Goal: Task Accomplishment & Management: Use online tool/utility

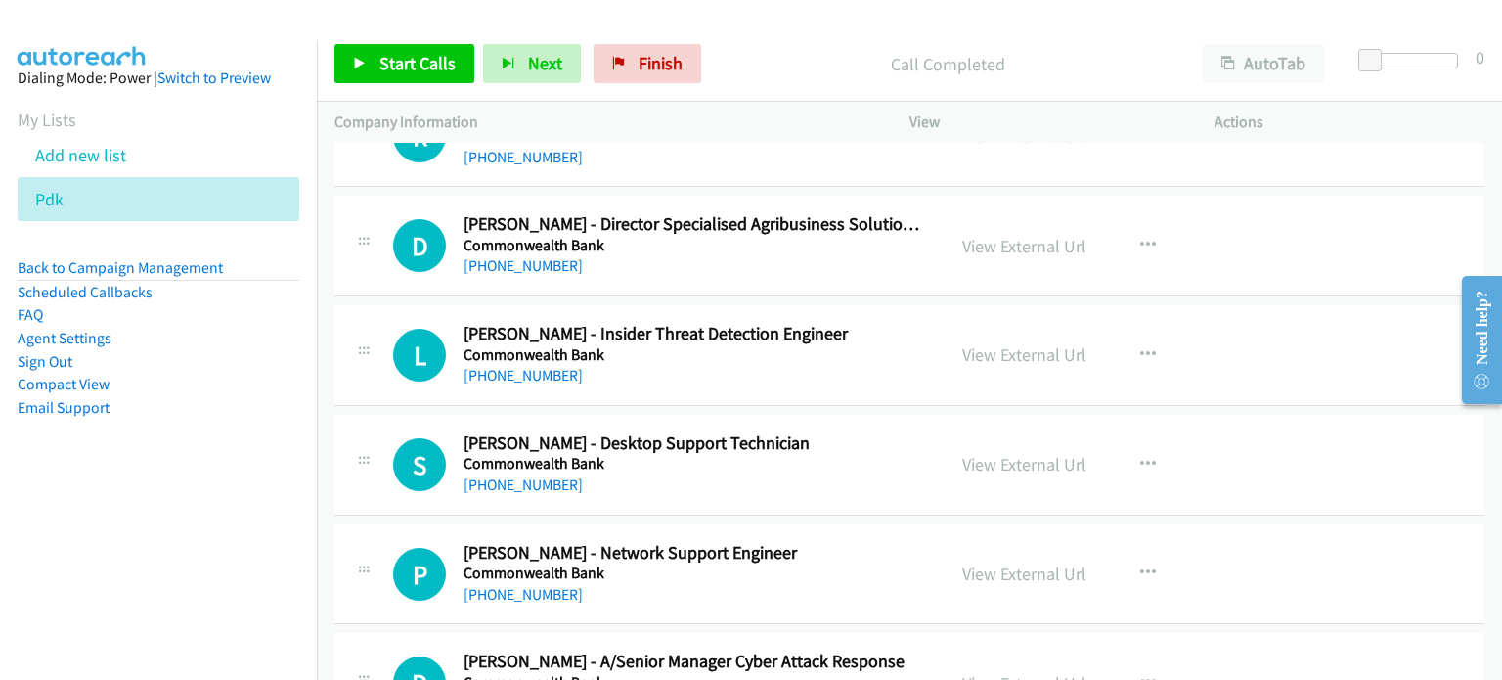
scroll to position [6063, 0]
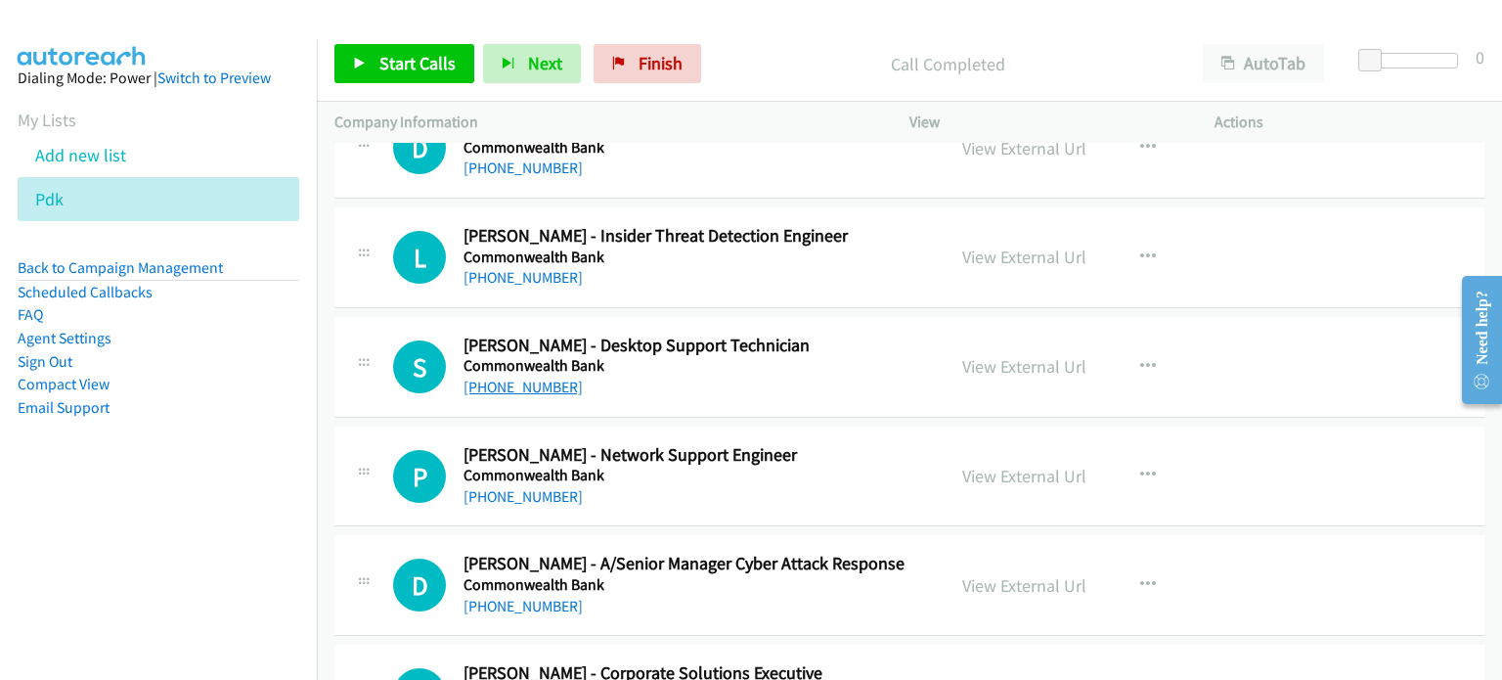
click at [510, 377] on link "[PHONE_NUMBER]" at bounding box center [522, 386] width 119 height 19
drag, startPoint x: 1337, startPoint y: 371, endPoint x: 1295, endPoint y: 371, distance: 42.0
click at [1337, 371] on div "S Callback Scheduled [PERSON_NAME] - Desktop Support Technician Commonwealth Ba…" at bounding box center [909, 367] width 1150 height 101
click at [993, 355] on link "View External Url" at bounding box center [1024, 366] width 124 height 22
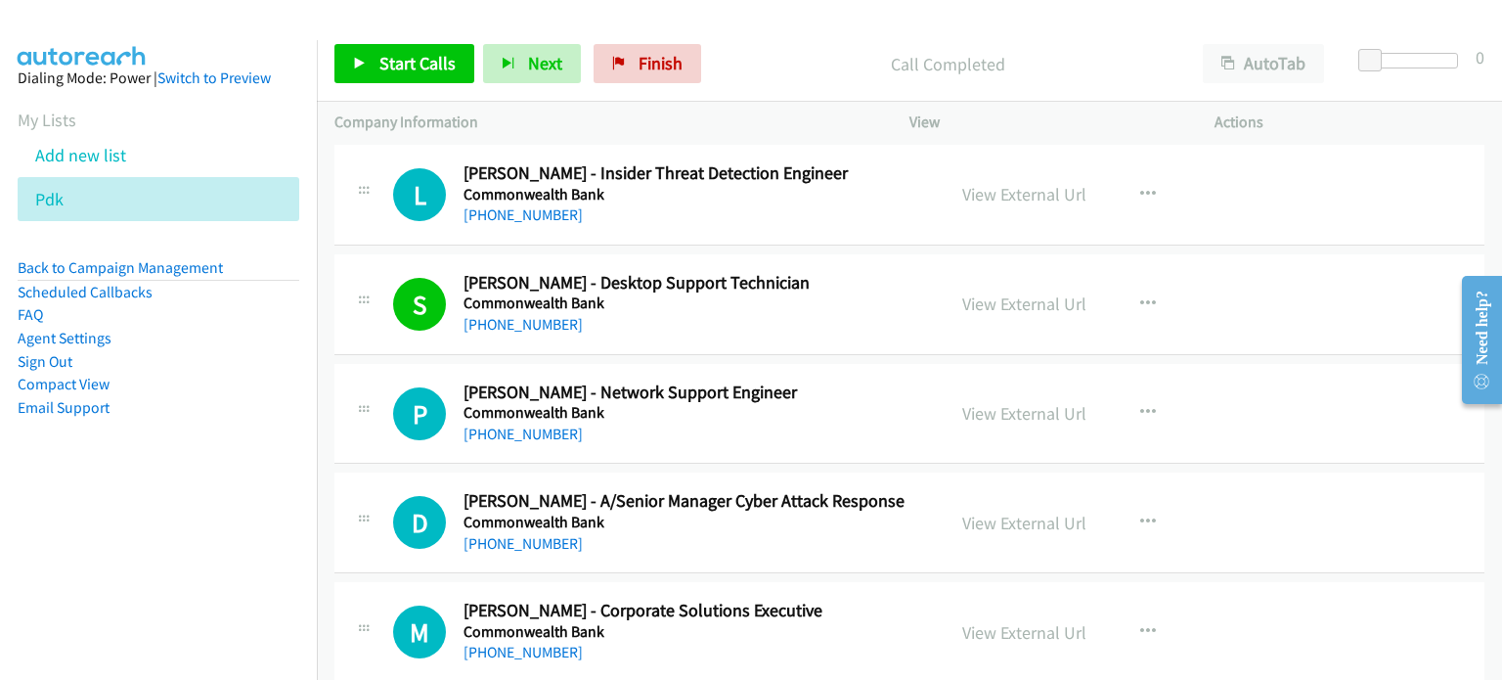
scroll to position [6160, 0]
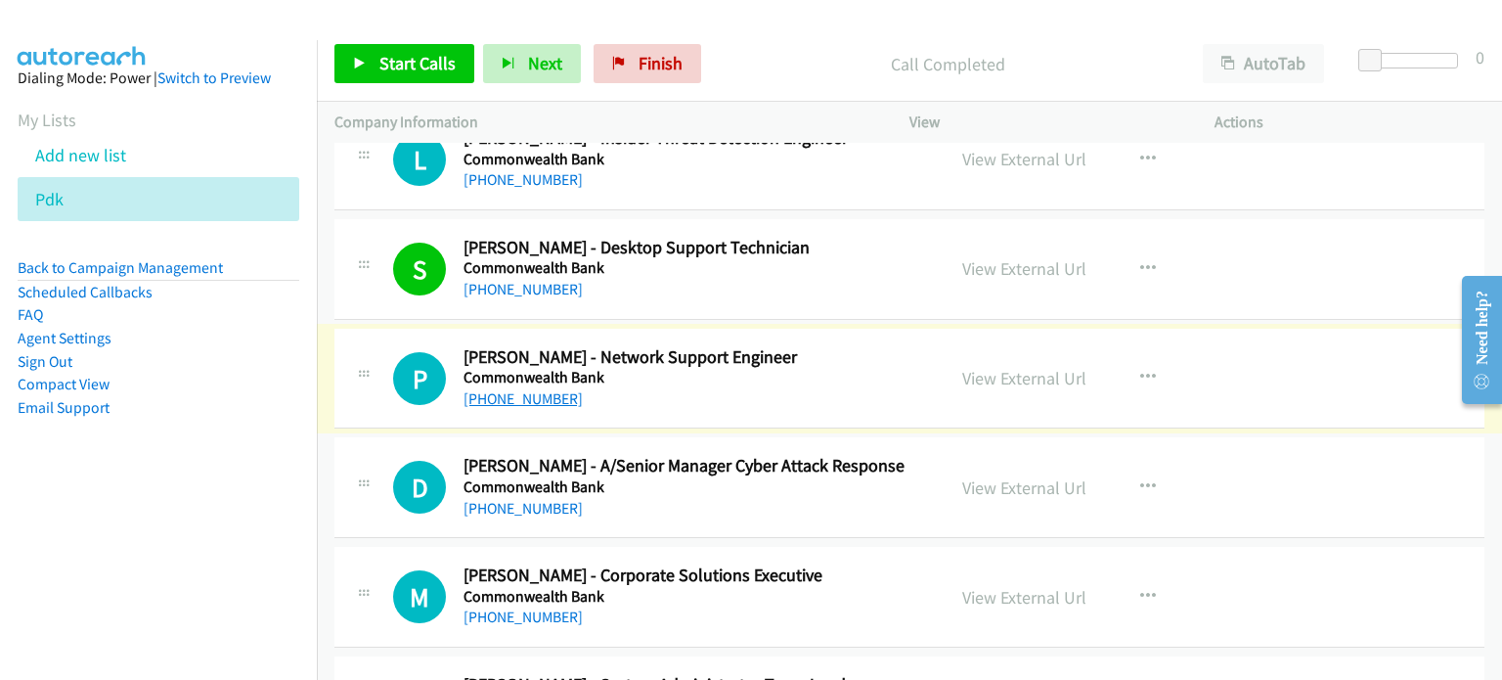
click at [546, 389] on link "[PHONE_NUMBER]" at bounding box center [522, 398] width 119 height 19
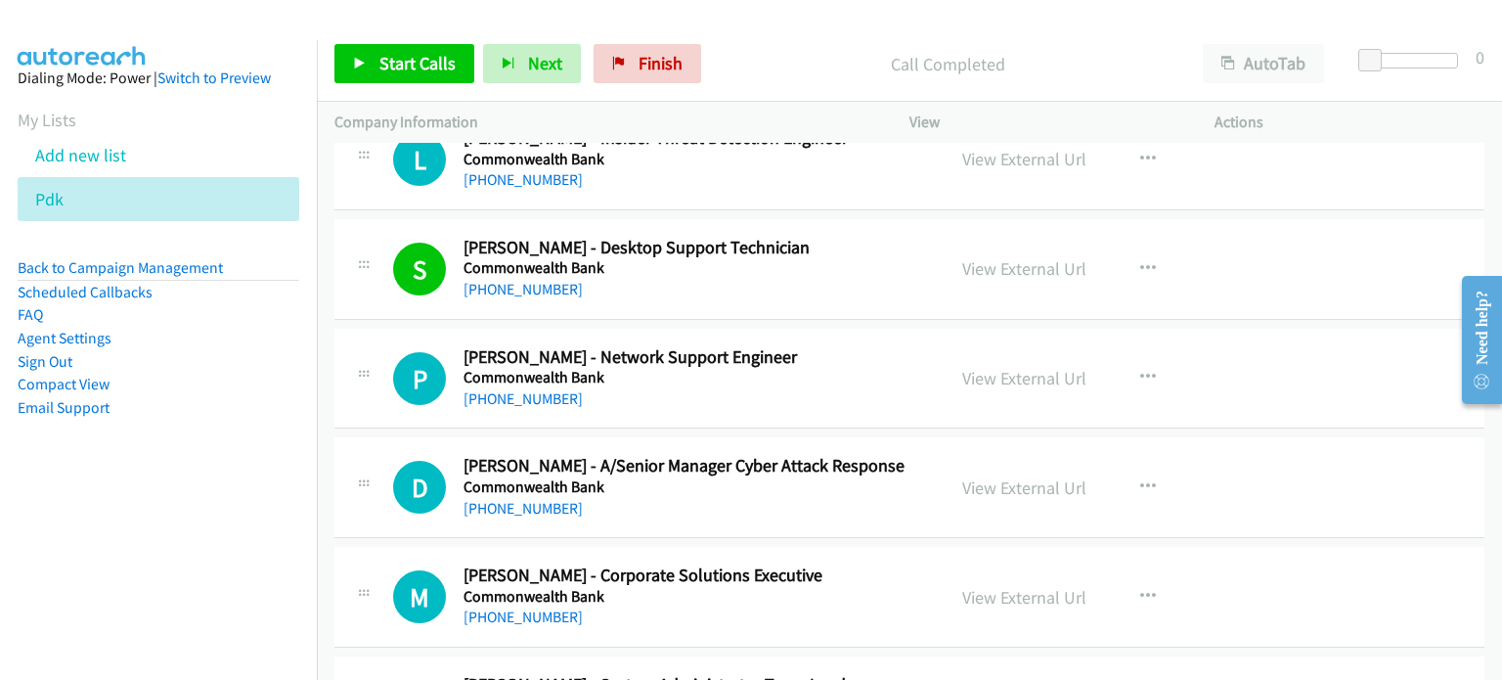
click at [1223, 355] on div "View External Url View External Url Schedule/Manage Callback Start Calls Here R…" at bounding box center [1106, 378] width 323 height 65
click at [981, 367] on link "View External Url" at bounding box center [1024, 378] width 124 height 22
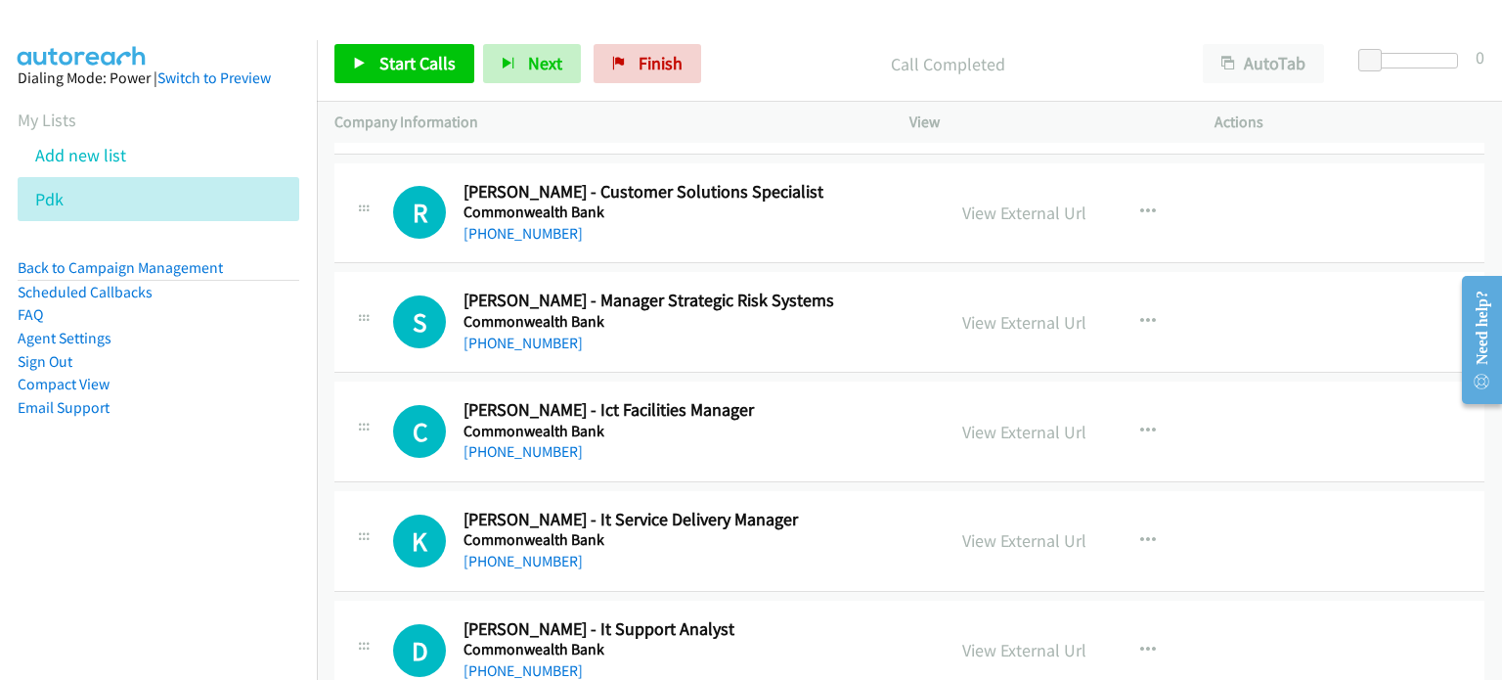
scroll to position [7040, 0]
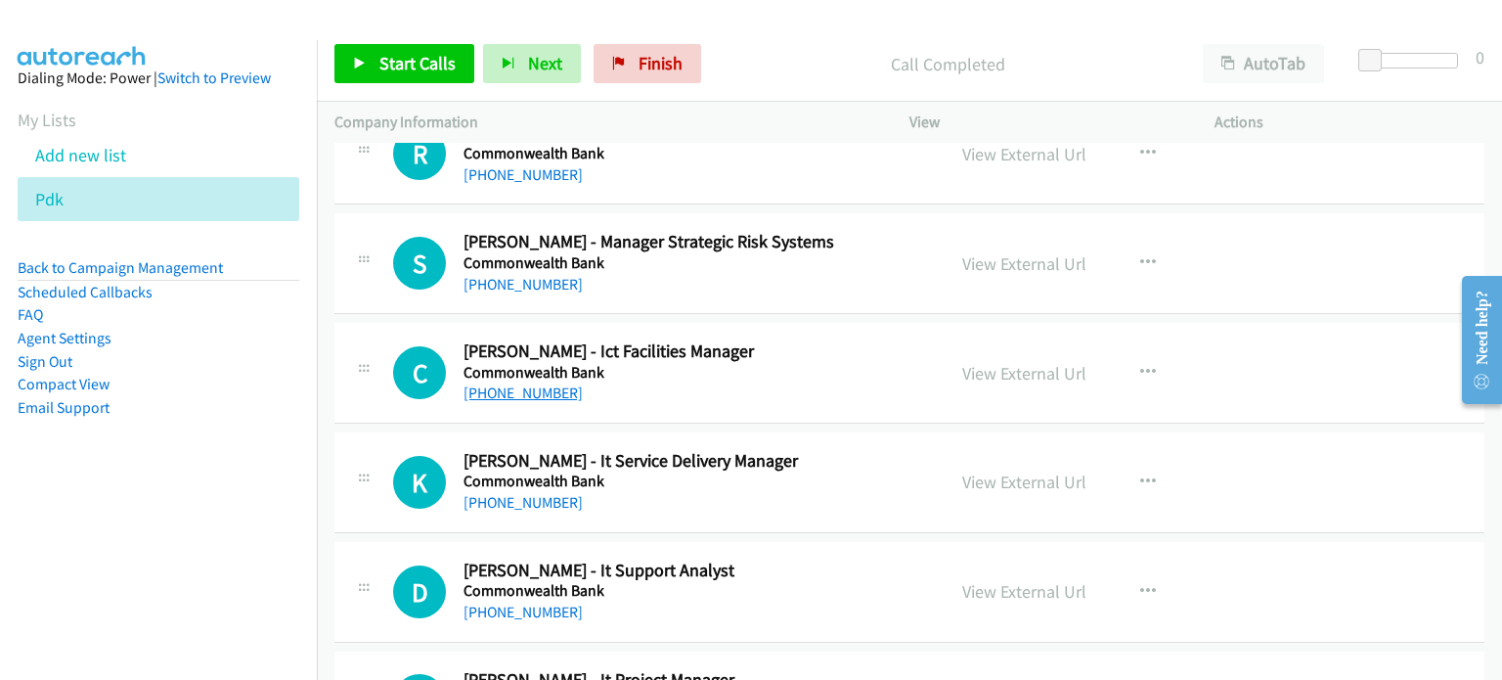
click at [507, 383] on link "[PHONE_NUMBER]" at bounding box center [522, 392] width 119 height 19
drag, startPoint x: 1219, startPoint y: 358, endPoint x: 1141, endPoint y: 369, distance: 79.0
click at [1219, 358] on div "View External Url View External Url Schedule/Manage Callback Start Calls Here R…" at bounding box center [1106, 372] width 323 height 65
click at [982, 369] on link "View External Url" at bounding box center [1024, 373] width 124 height 22
click at [544, 493] on link "[PHONE_NUMBER]" at bounding box center [522, 502] width 119 height 19
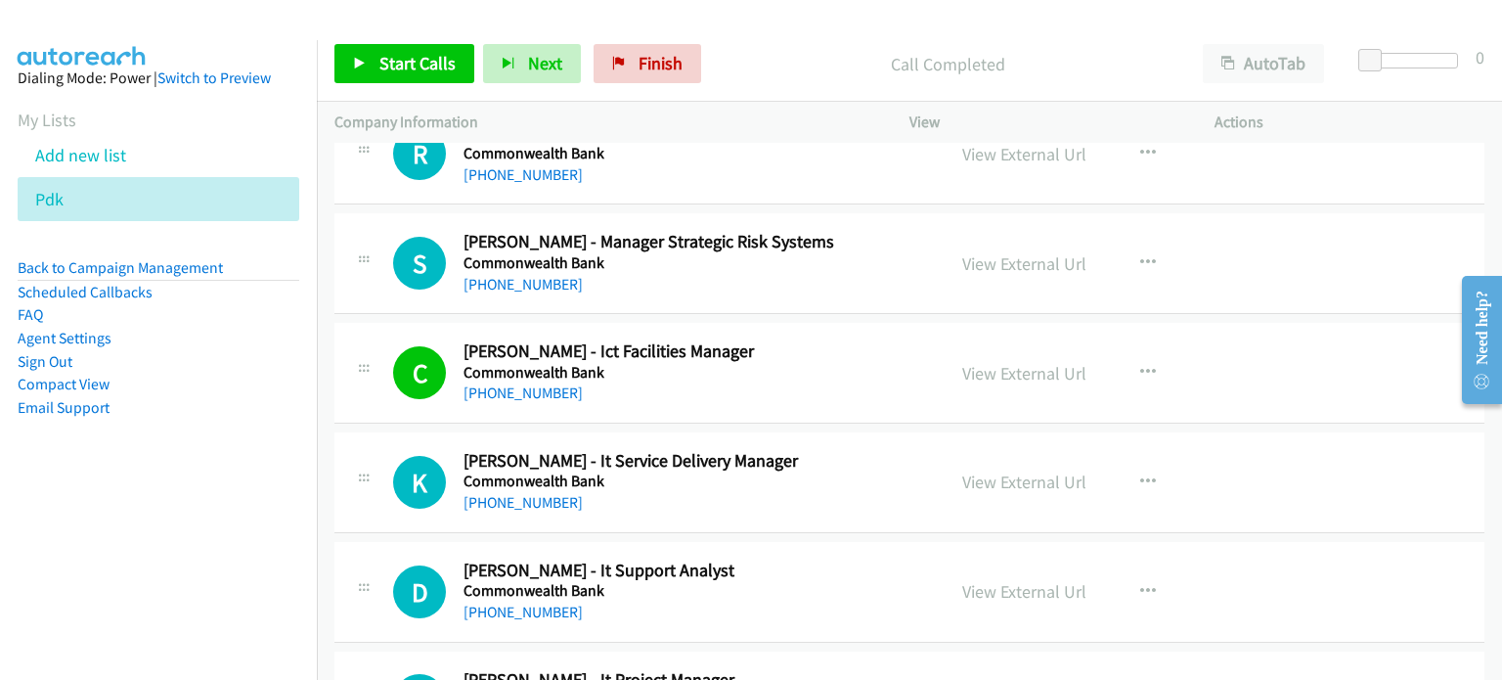
click at [1181, 490] on div "View External Url View External Url Schedule/Manage Callback Start Calls Here R…" at bounding box center [1106, 482] width 323 height 65
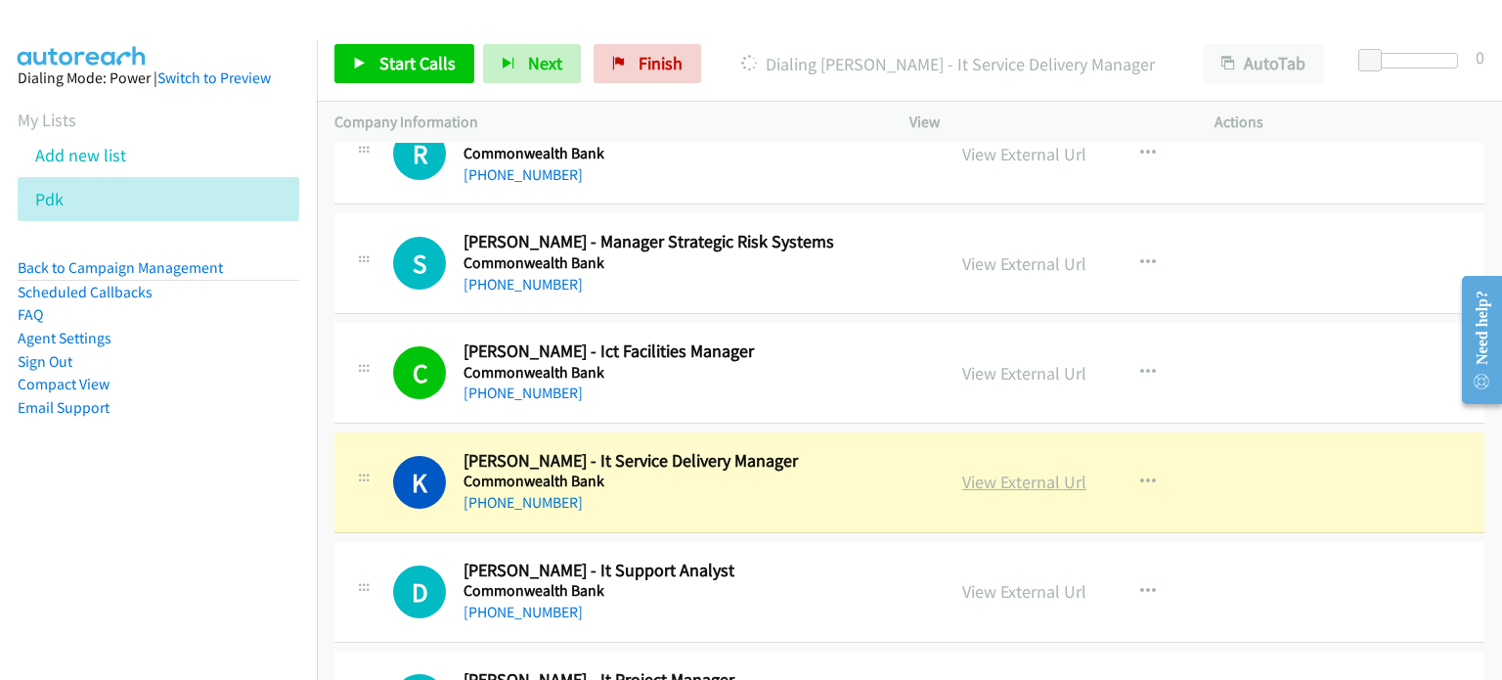
click at [1040, 470] on link "View External Url" at bounding box center [1024, 481] width 124 height 22
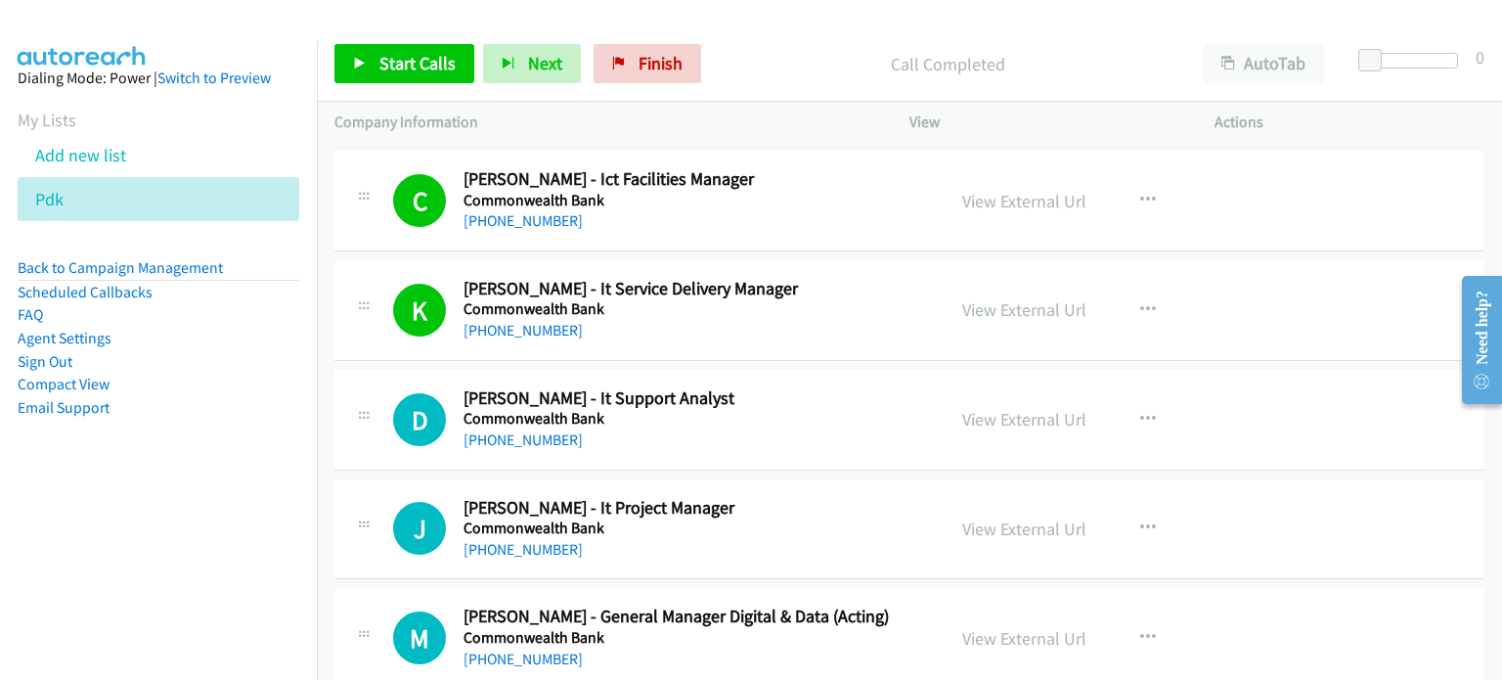
scroll to position [7334, 0]
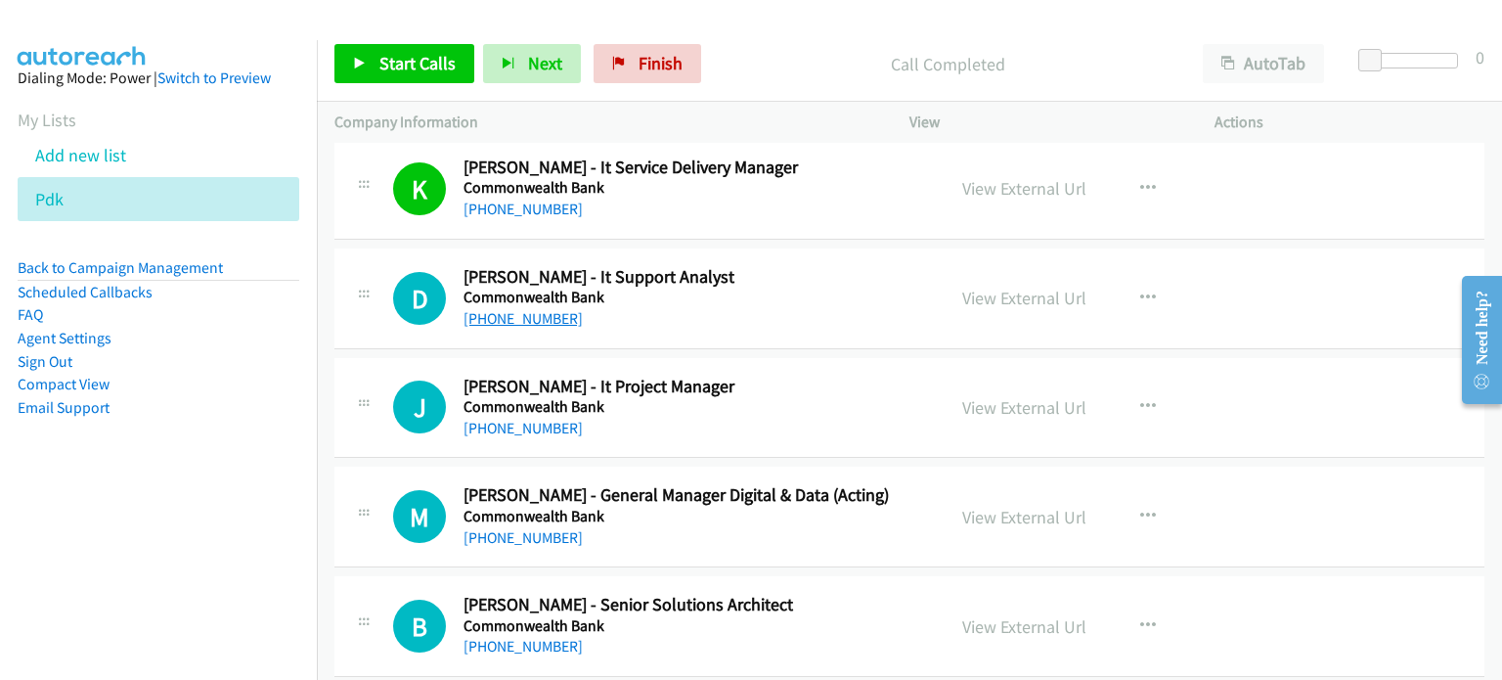
click at [546, 309] on link "[PHONE_NUMBER]" at bounding box center [522, 318] width 119 height 19
click at [1245, 379] on div "View External Url View External Url Schedule/Manage Callback Start Calls Here R…" at bounding box center [1106, 407] width 323 height 65
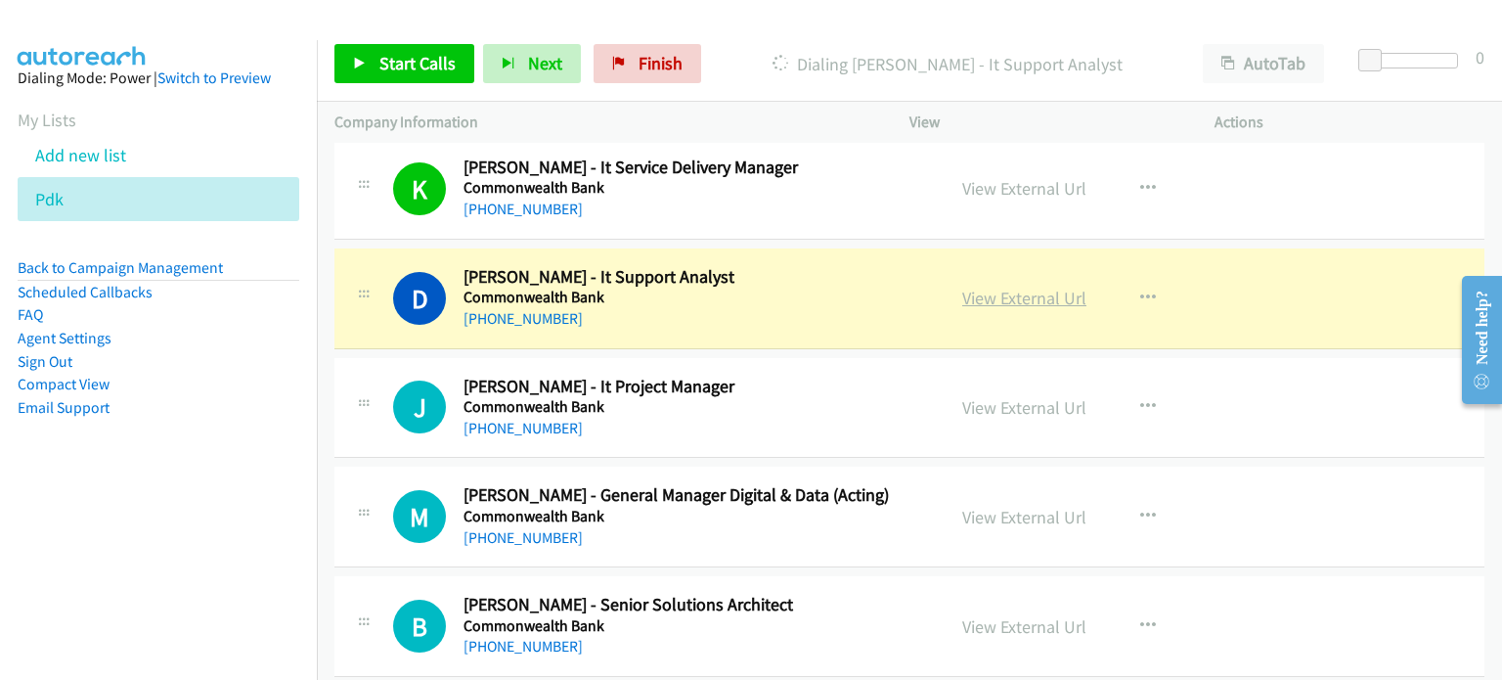
click at [995, 287] on link "View External Url" at bounding box center [1024, 298] width 124 height 22
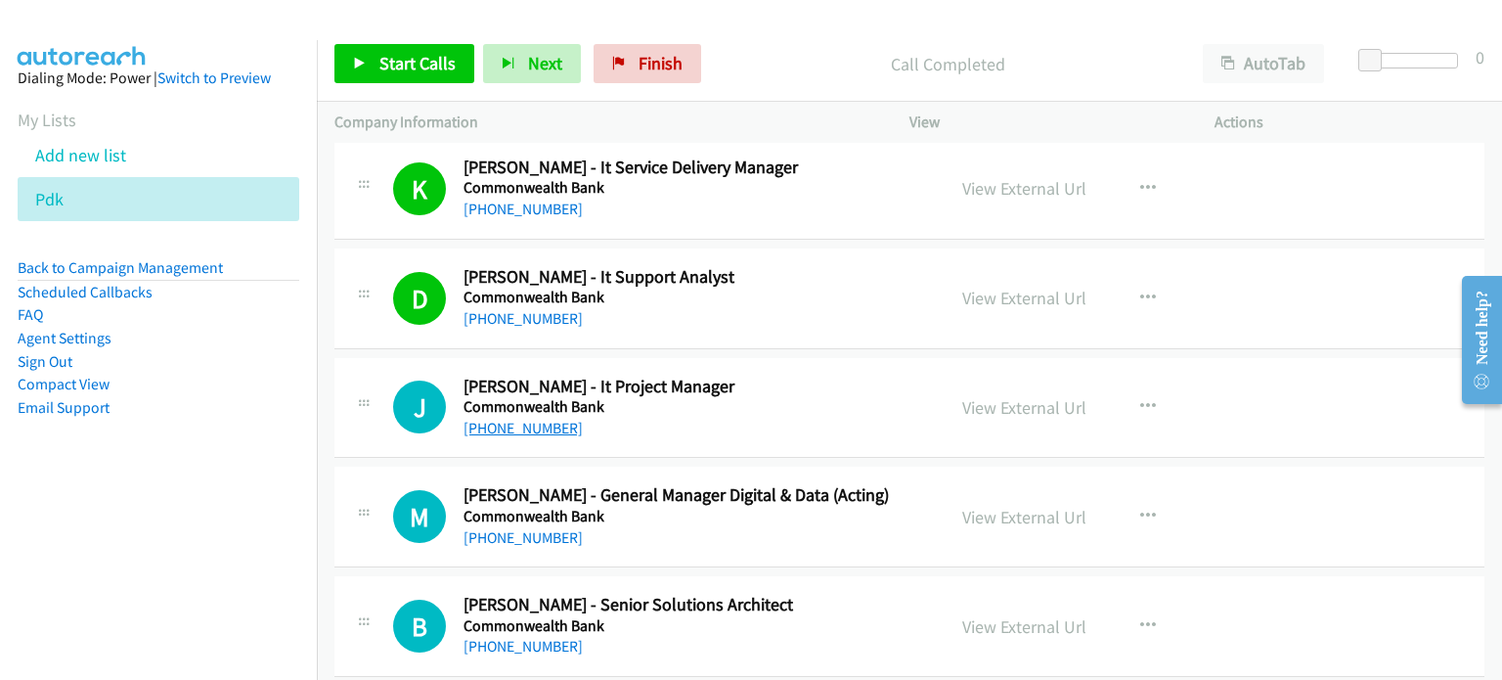
click at [514, 419] on link "[PHONE_NUMBER]" at bounding box center [522, 428] width 119 height 19
drag, startPoint x: 1215, startPoint y: 388, endPoint x: 1186, endPoint y: 394, distance: 29.9
click at [1215, 388] on div "View External Url View External Url Schedule/Manage Callback Start Calls Here R…" at bounding box center [1106, 407] width 323 height 65
click at [1047, 396] on link "View External Url" at bounding box center [1024, 407] width 124 height 22
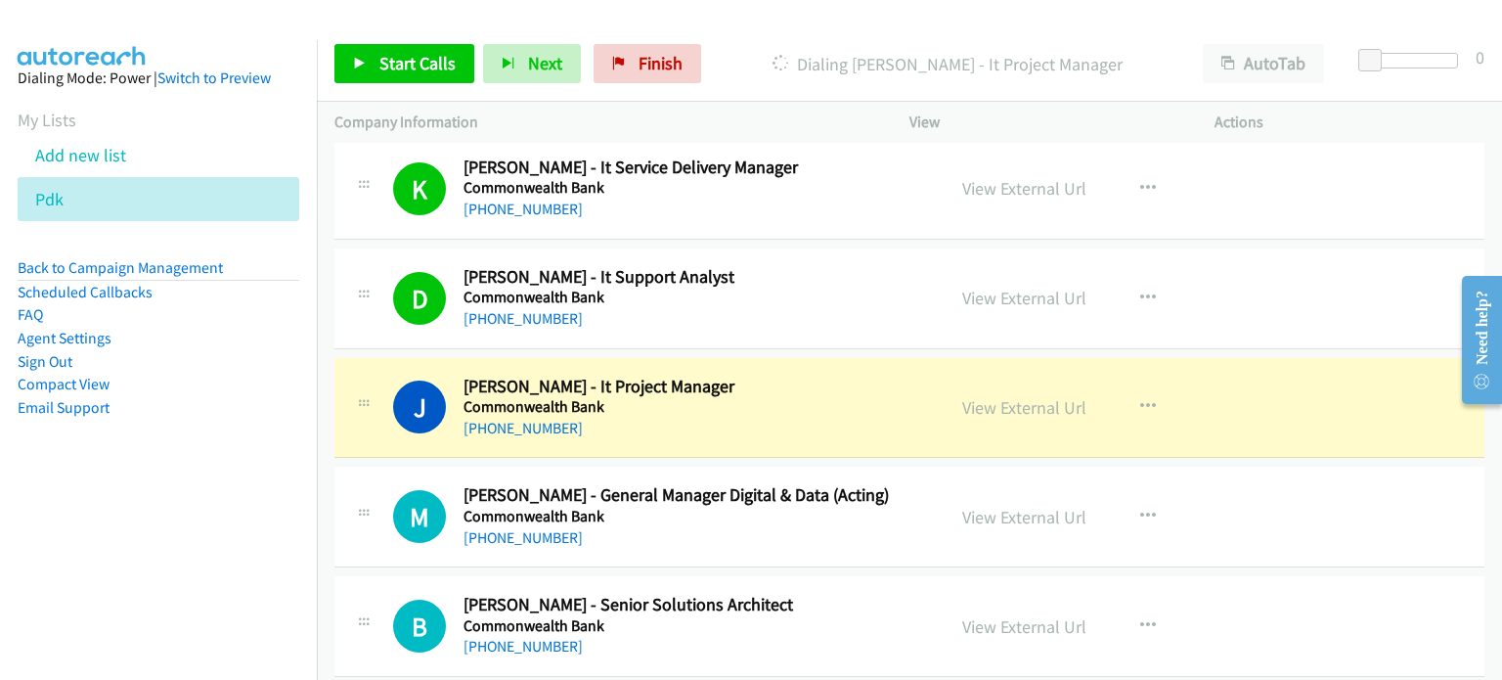
scroll to position [7529, 0]
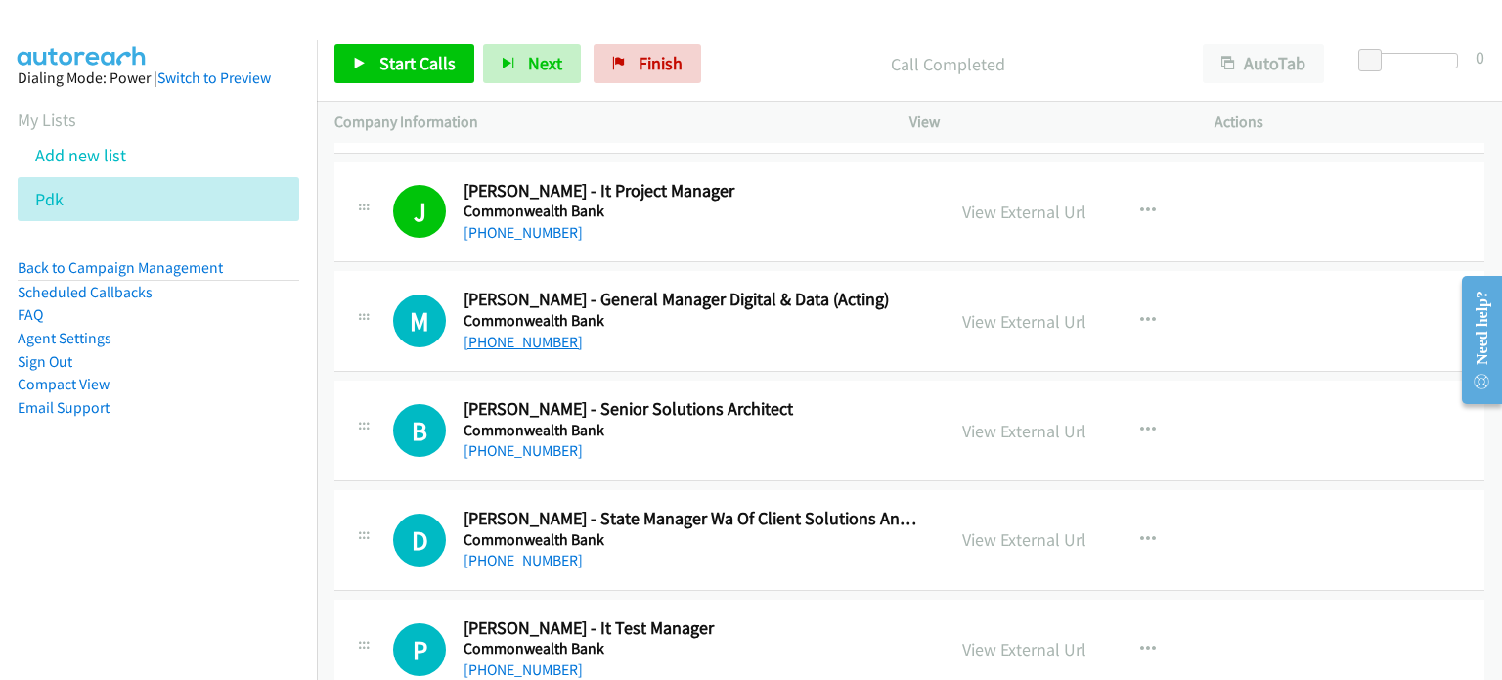
click at [530, 332] on link "[PHONE_NUMBER]" at bounding box center [522, 341] width 119 height 19
drag, startPoint x: 1228, startPoint y: 278, endPoint x: 1187, endPoint y: 290, distance: 43.0
click at [1228, 288] on div "View External Url View External Url Schedule/Manage Callback Start Calls Here R…" at bounding box center [1106, 320] width 323 height 65
click at [970, 310] on link "View External Url" at bounding box center [1024, 321] width 124 height 22
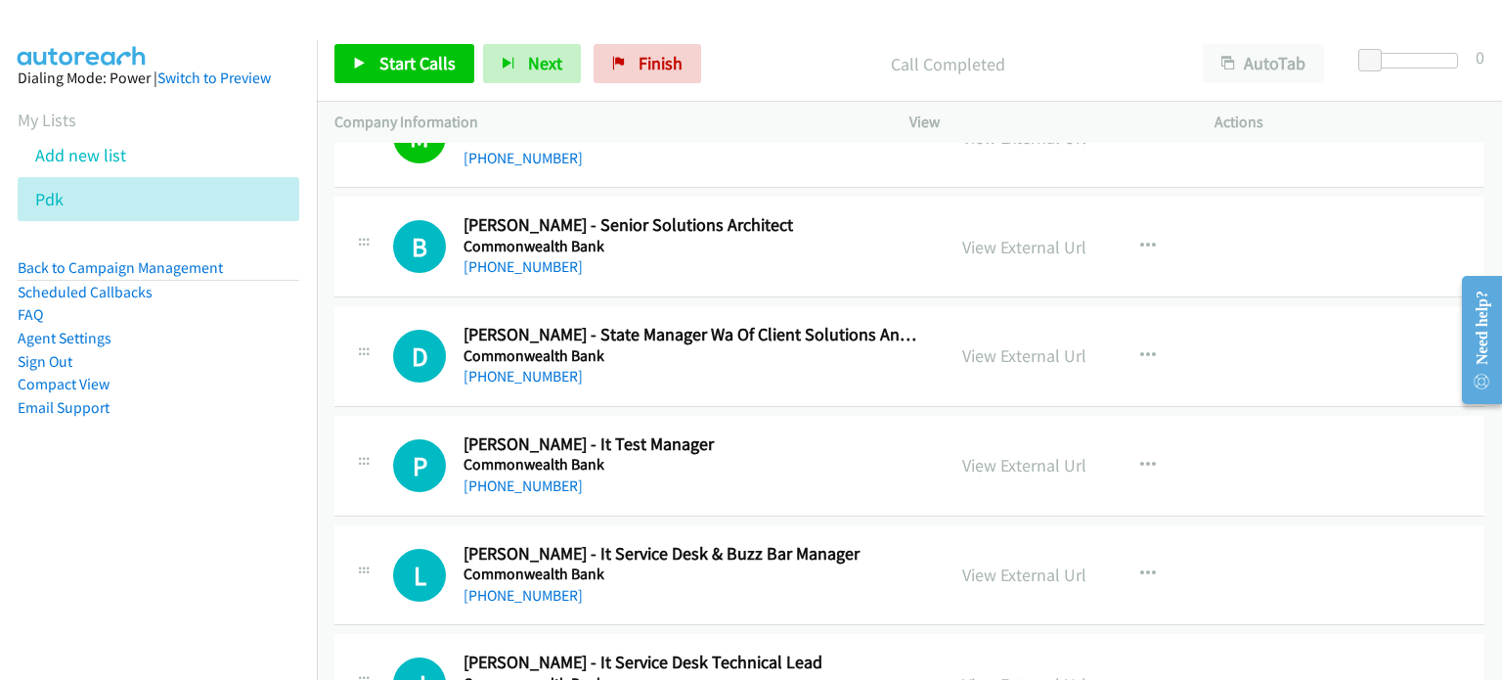
scroll to position [7725, 0]
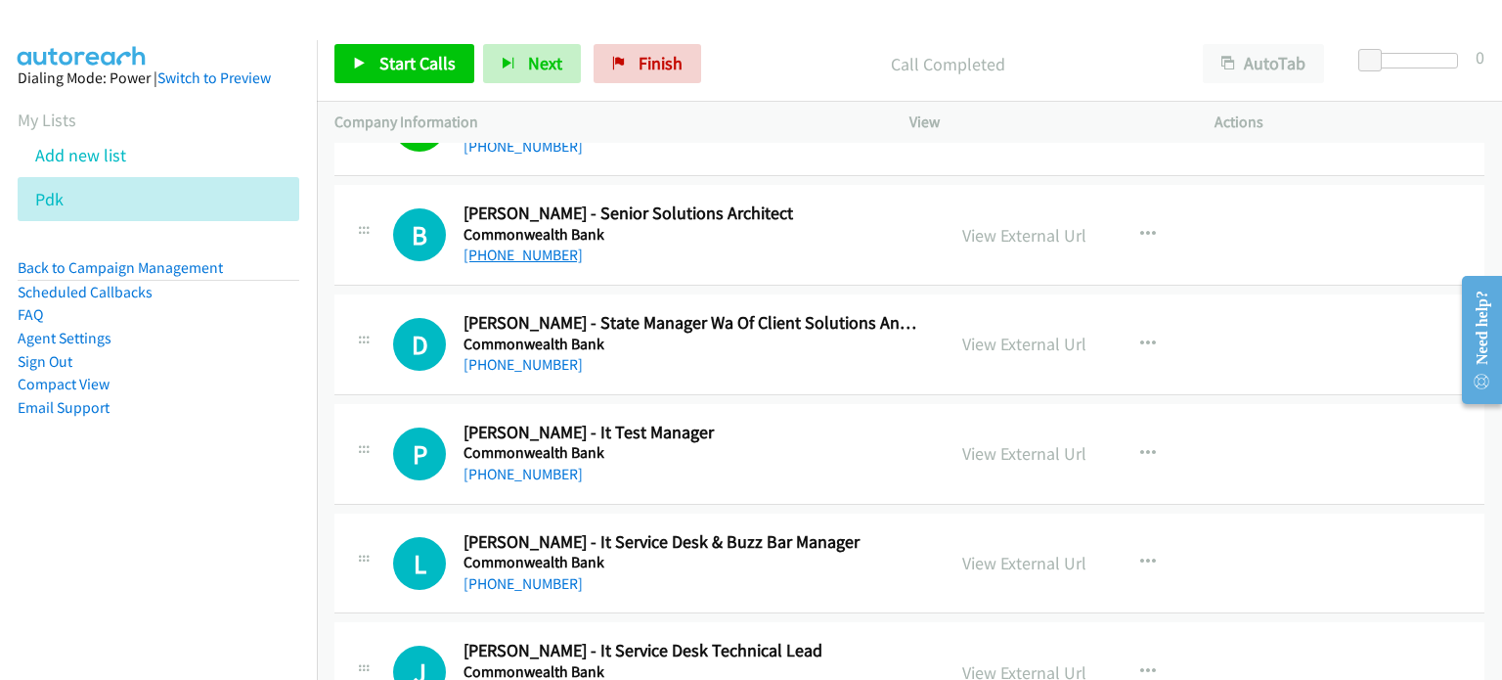
click at [489, 246] on link "[PHONE_NUMBER]" at bounding box center [522, 254] width 119 height 19
click at [1287, 221] on div "B Callback Scheduled [PERSON_NAME] - Senior Solutions Architect Commonwealth Ba…" at bounding box center [909, 235] width 1150 height 101
click at [1034, 224] on link "View External Url" at bounding box center [1024, 235] width 124 height 22
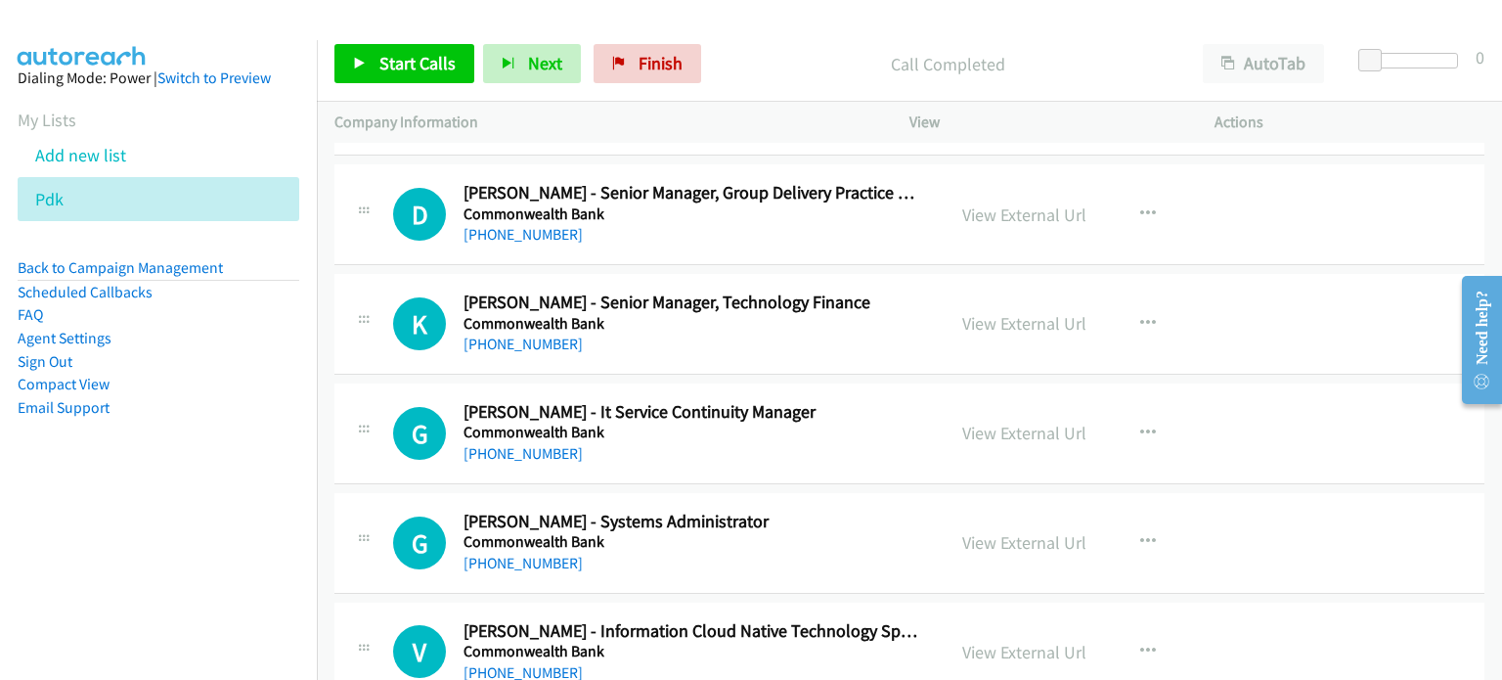
scroll to position [10072, 0]
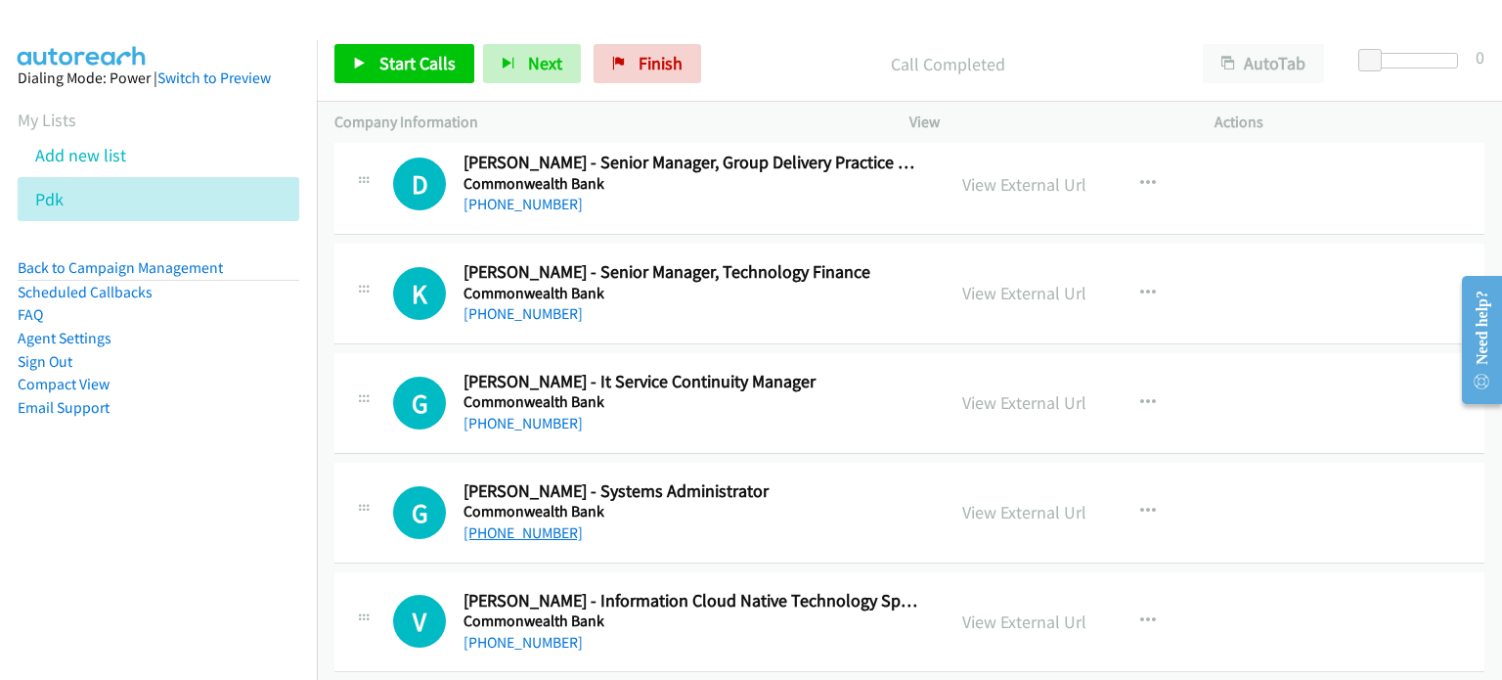
click at [531, 523] on link "[PHONE_NUMBER]" at bounding box center [522, 532] width 119 height 19
click at [1317, 488] on div "G Callback Scheduled [PERSON_NAME] - Systems Administrator Commonwealth Bank [G…" at bounding box center [909, 513] width 1150 height 101
click at [1022, 501] on link "View External Url" at bounding box center [1024, 512] width 124 height 22
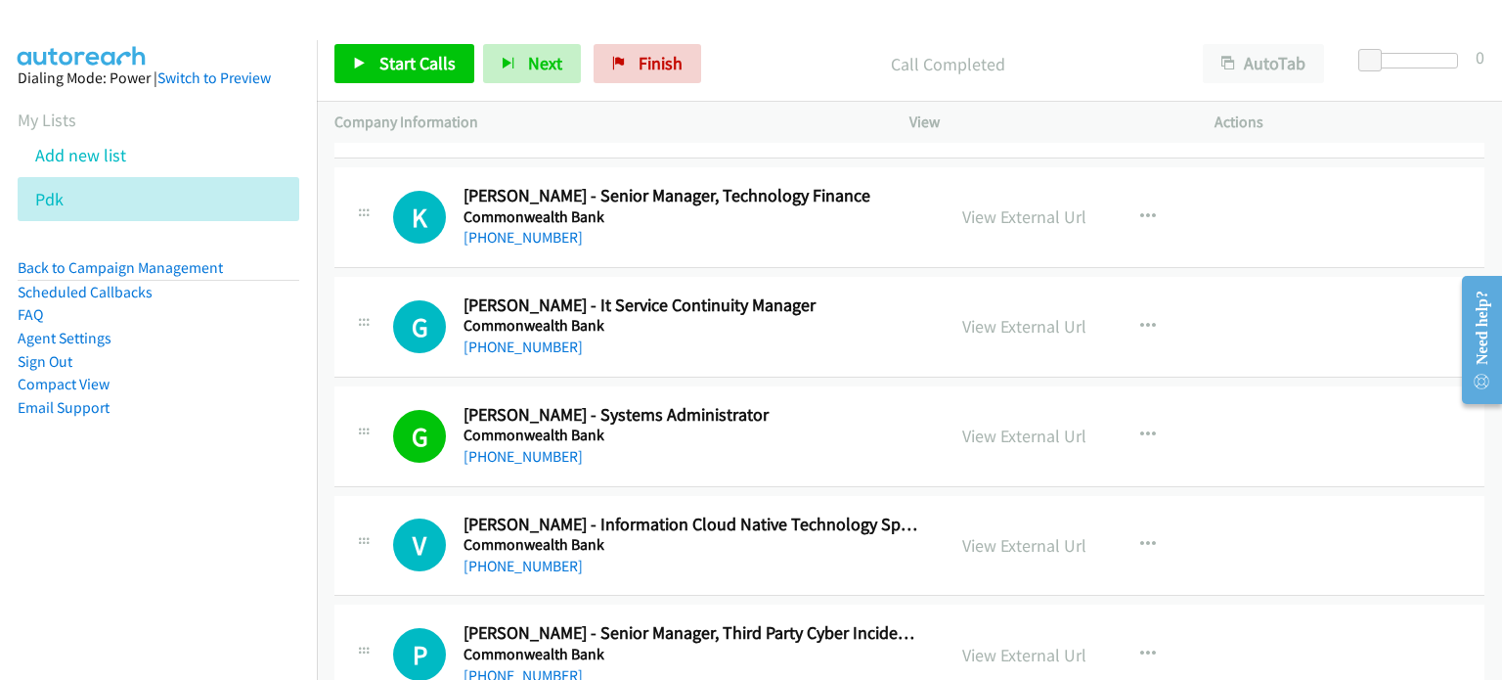
scroll to position [10267, 0]
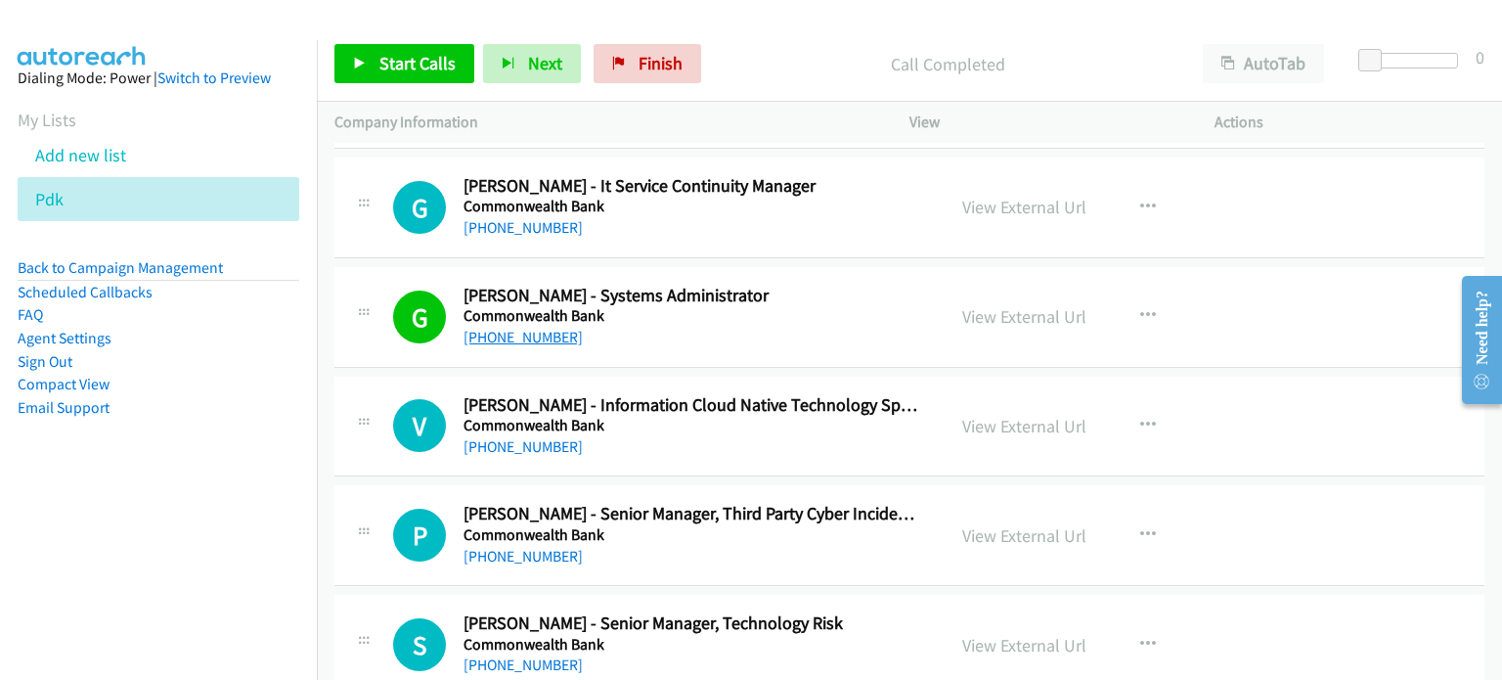
click at [522, 328] on link "[PHONE_NUMBER]" at bounding box center [522, 337] width 119 height 19
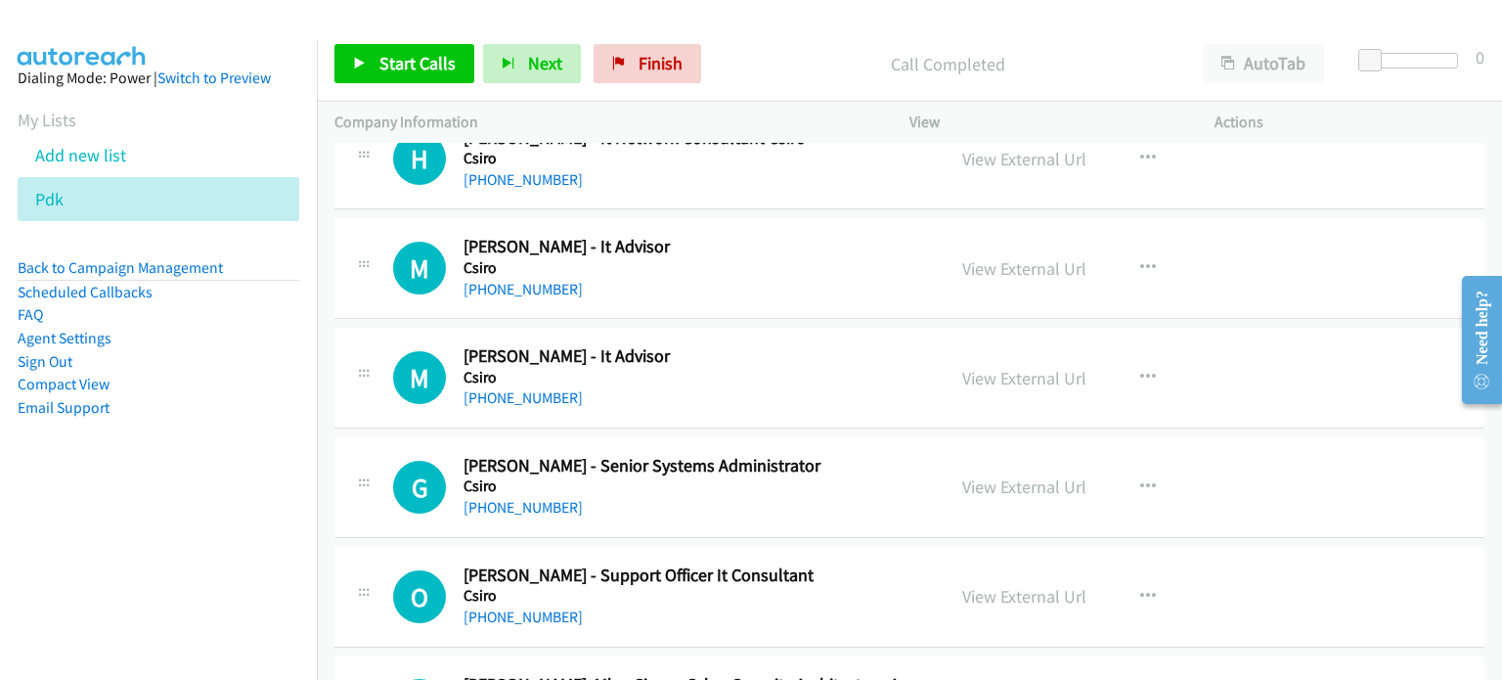
scroll to position [15838, 0]
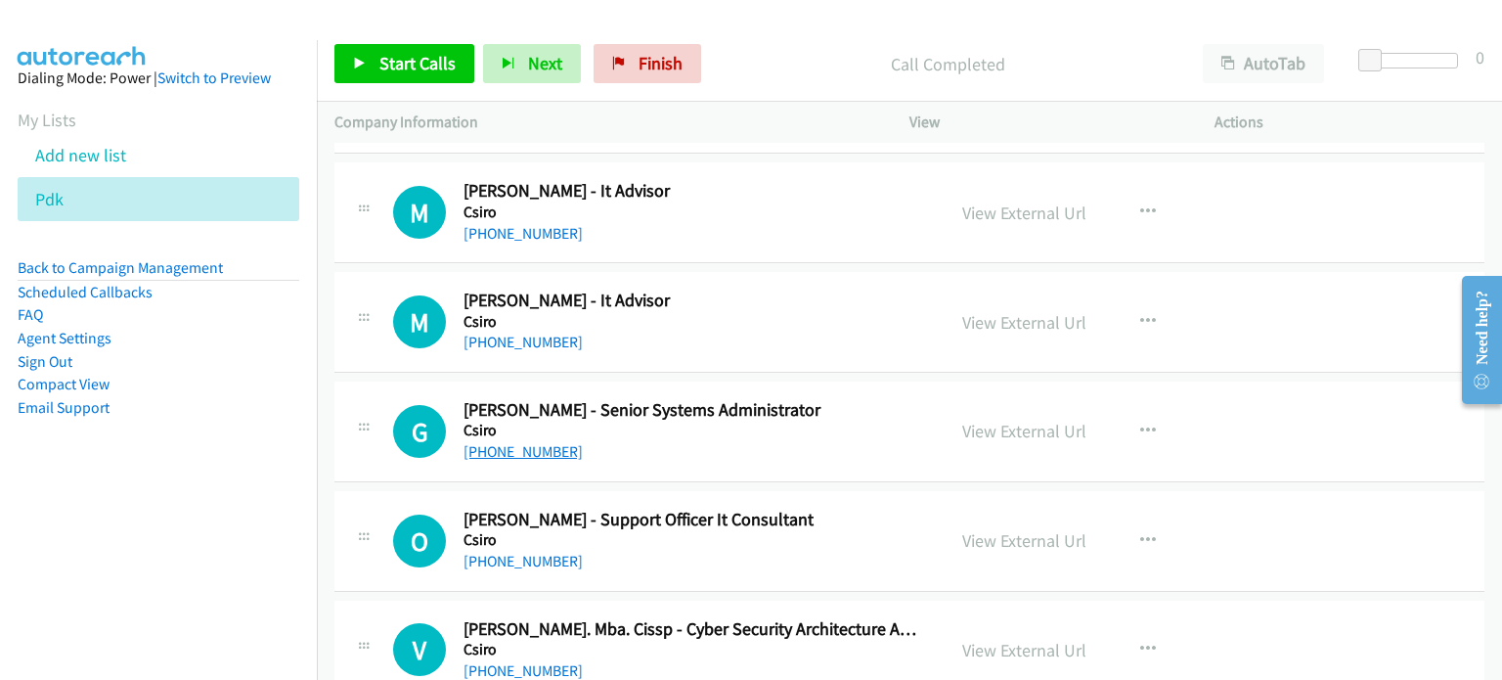
click at [495, 442] on link "[PHONE_NUMBER]" at bounding box center [522, 451] width 119 height 19
click at [1190, 420] on div "View External Url View External Url Schedule/Manage Callback Start Calls Here R…" at bounding box center [1106, 431] width 323 height 65
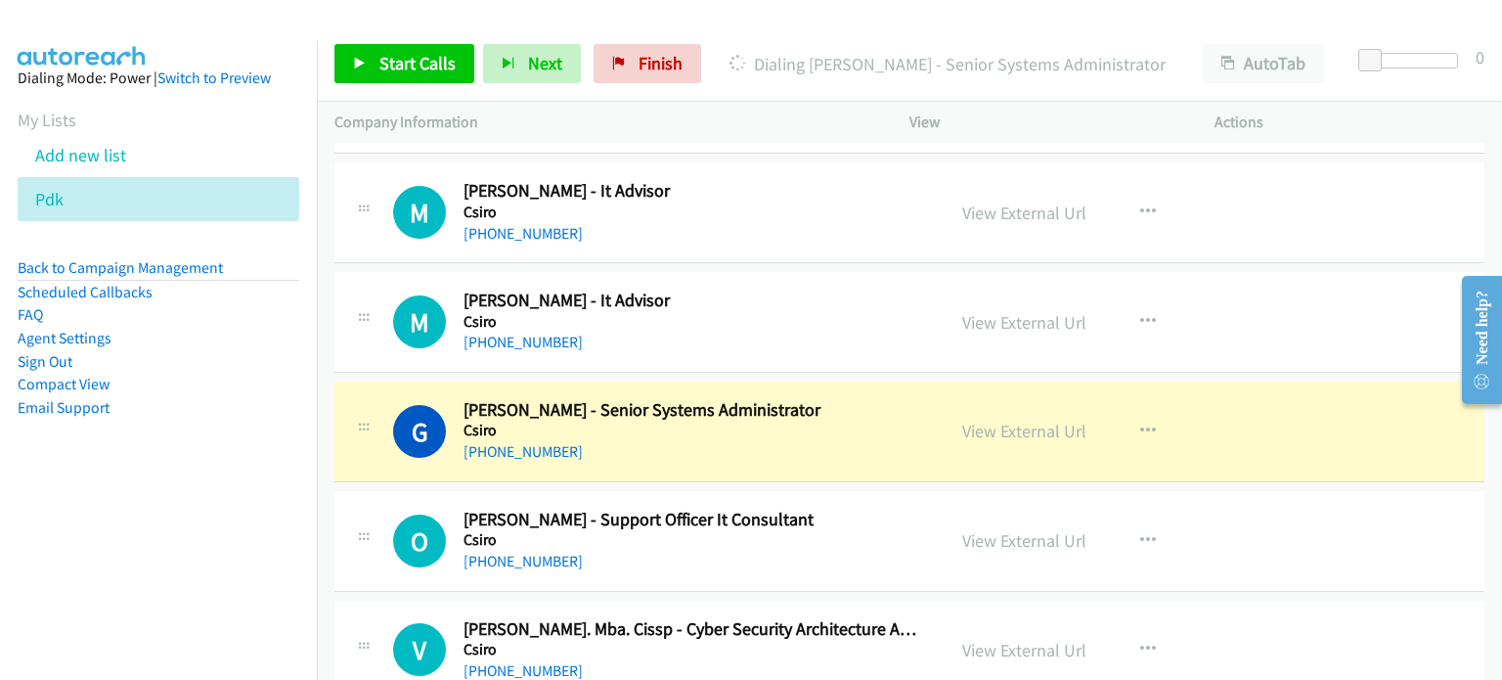
click at [1024, 418] on div "View External Url" at bounding box center [1024, 431] width 124 height 26
click at [1025, 419] on link "View External Url" at bounding box center [1024, 430] width 124 height 22
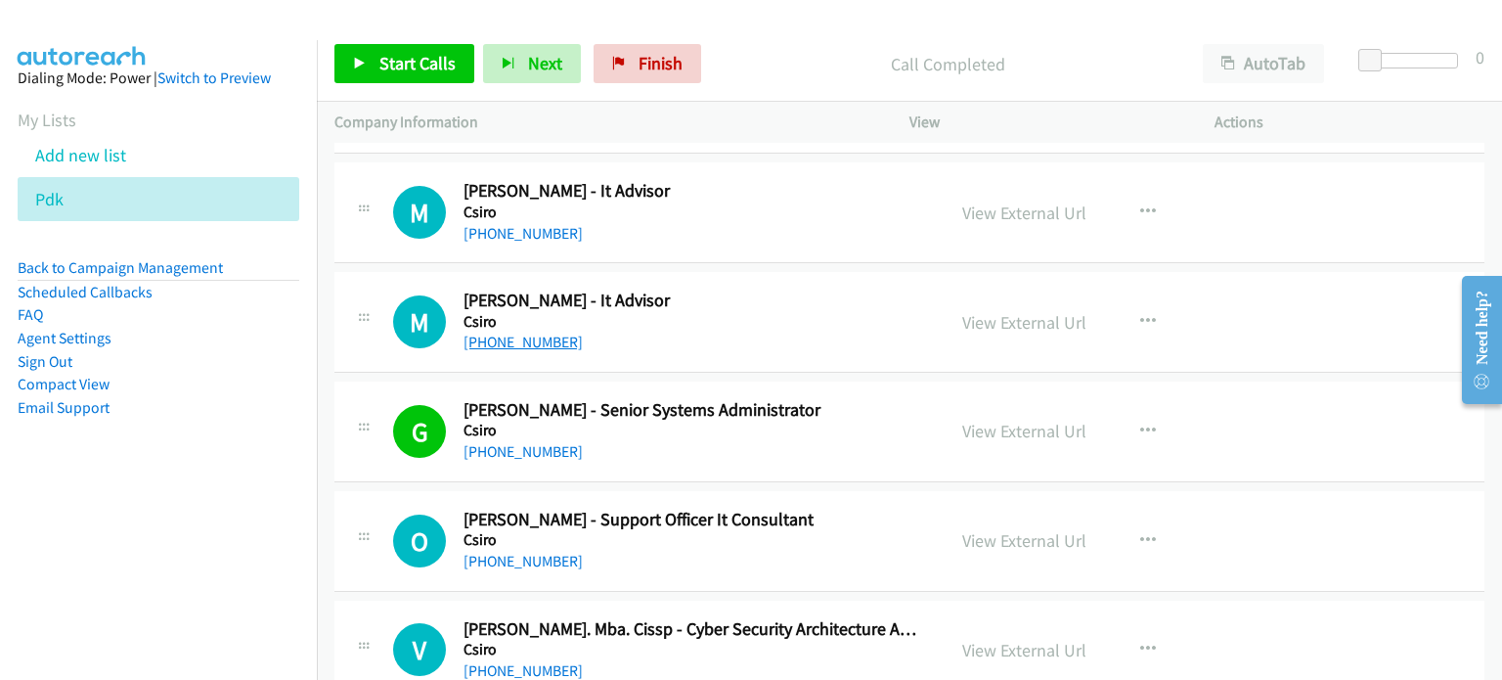
click at [516, 332] on link "[PHONE_NUMBER]" at bounding box center [522, 341] width 119 height 19
drag, startPoint x: 1273, startPoint y: 261, endPoint x: 1230, endPoint y: 281, distance: 47.3
click at [1273, 272] on div "M Callback Scheduled [PERSON_NAME] - It Advisor Csiro [GEOGRAPHIC_DATA]/[GEOGRA…" at bounding box center [909, 322] width 1150 height 101
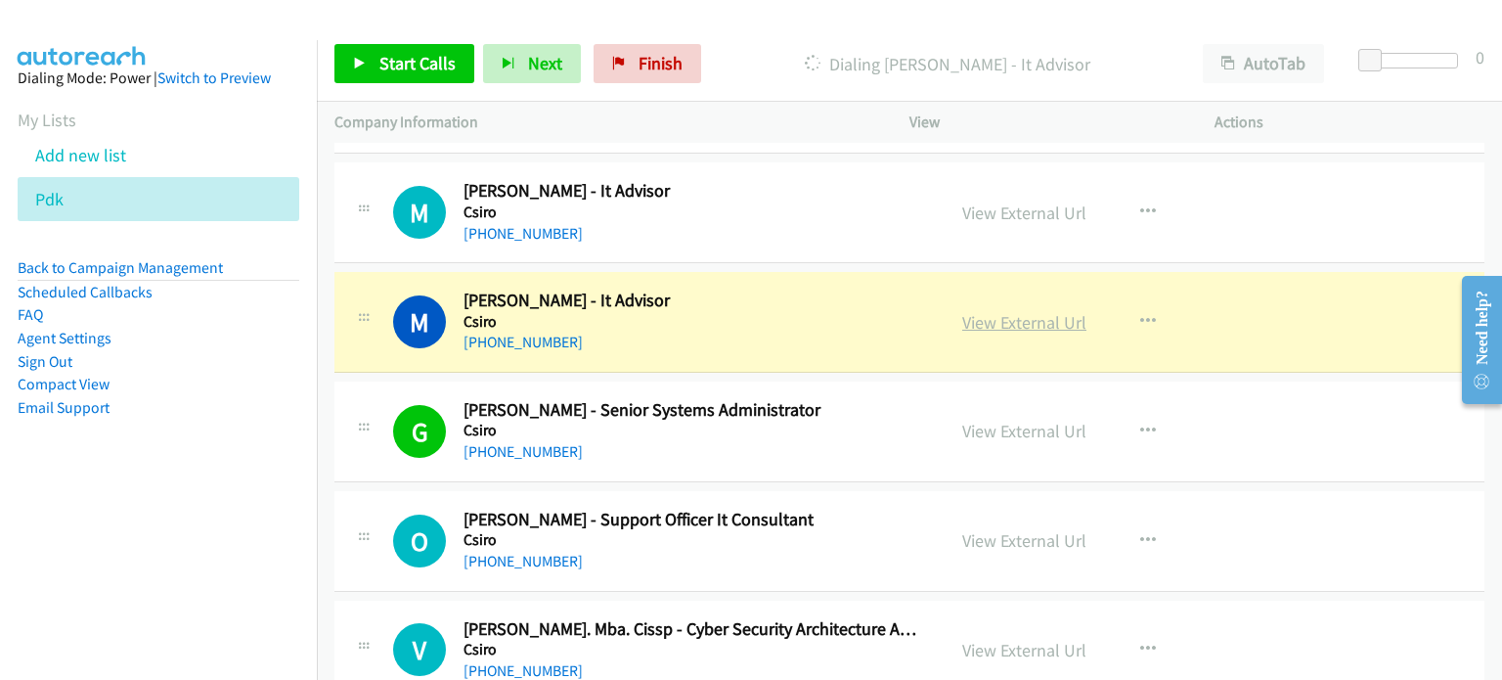
click at [1005, 311] on link "View External Url" at bounding box center [1024, 322] width 124 height 22
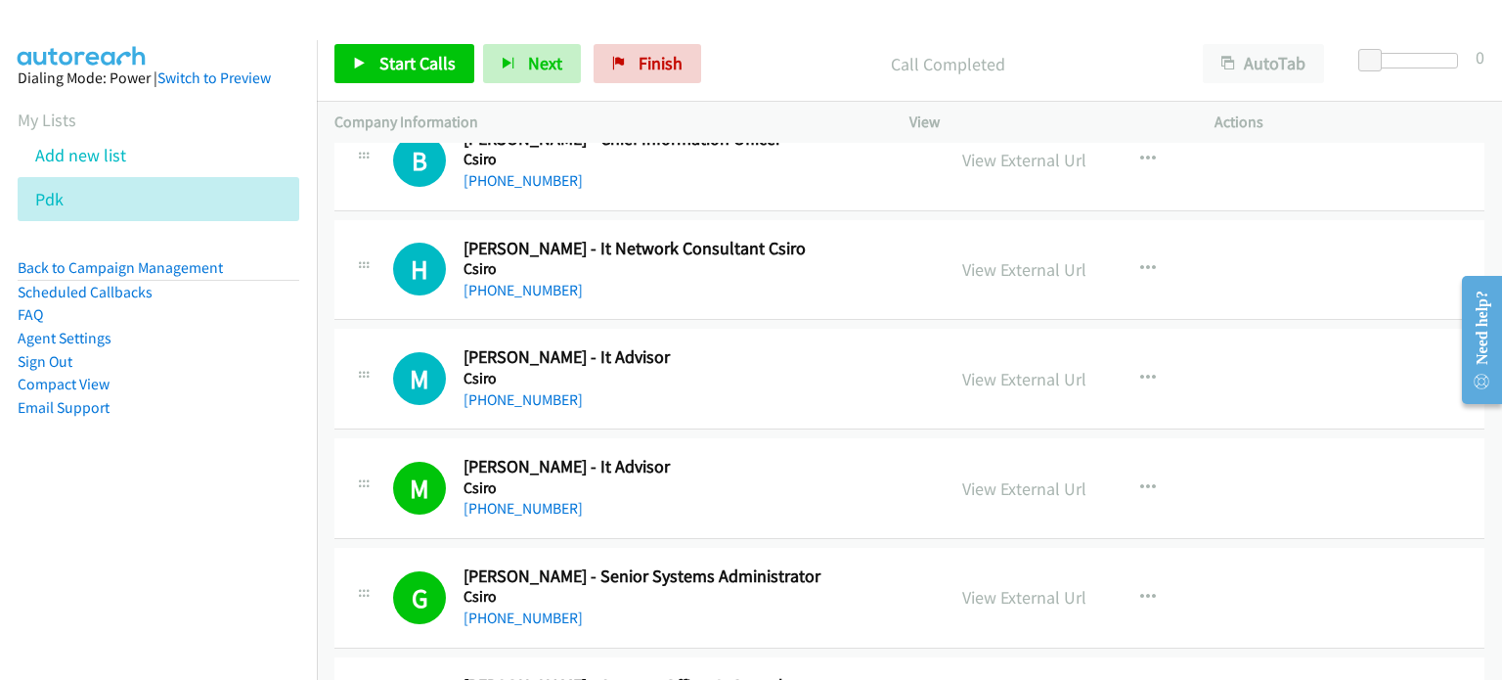
scroll to position [15642, 0]
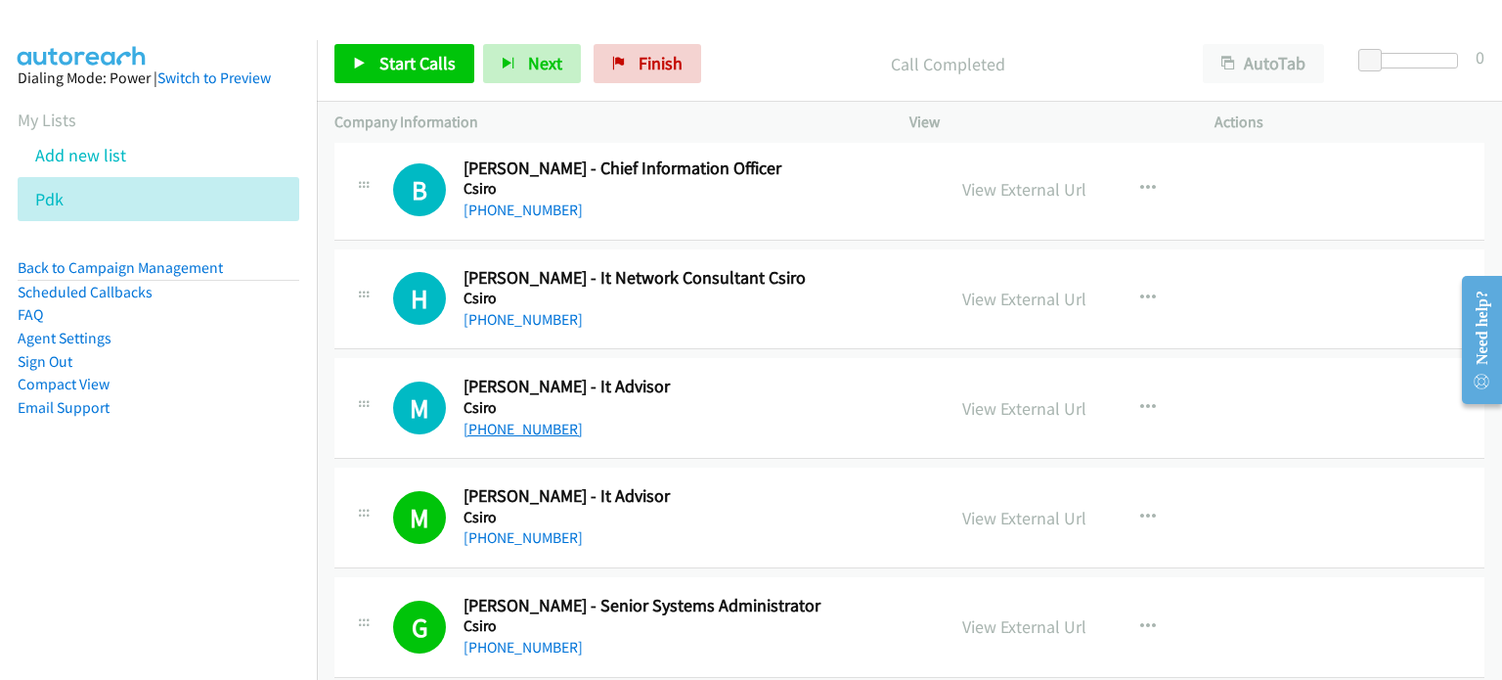
click at [549, 419] on link "[PHONE_NUMBER]" at bounding box center [522, 428] width 119 height 19
click at [1221, 375] on div "View External Url View External Url Schedule/Manage Callback Start Calls Here R…" at bounding box center [1106, 407] width 323 height 65
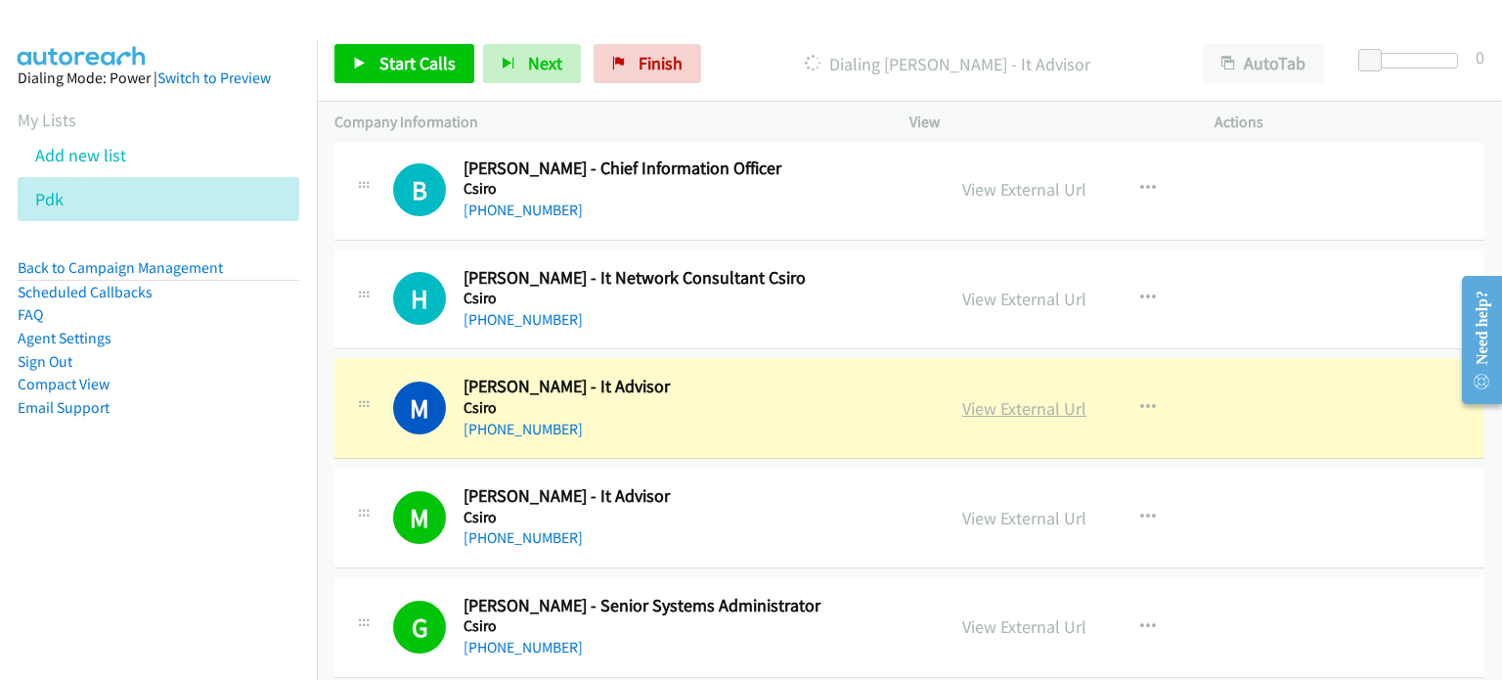
click at [1004, 397] on link "View External Url" at bounding box center [1024, 408] width 124 height 22
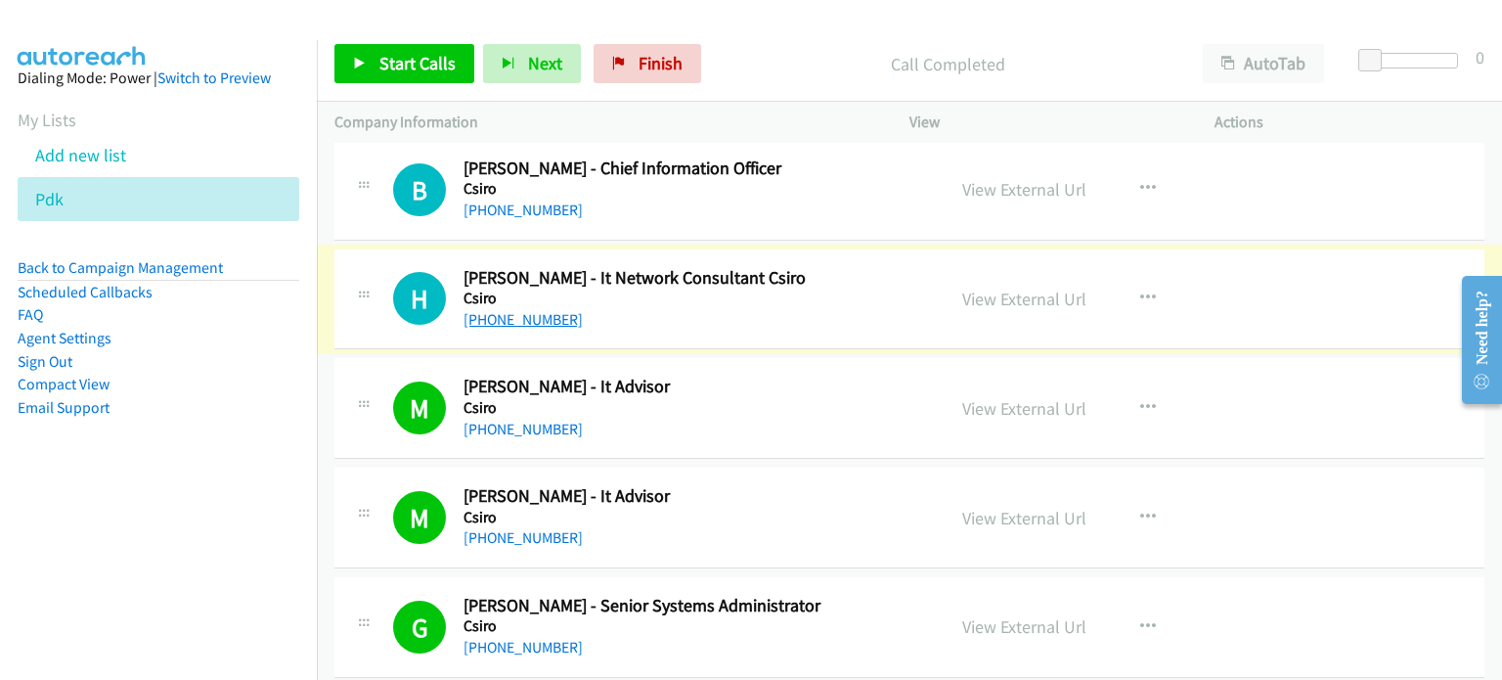
click at [559, 310] on link "[PHONE_NUMBER]" at bounding box center [522, 319] width 119 height 19
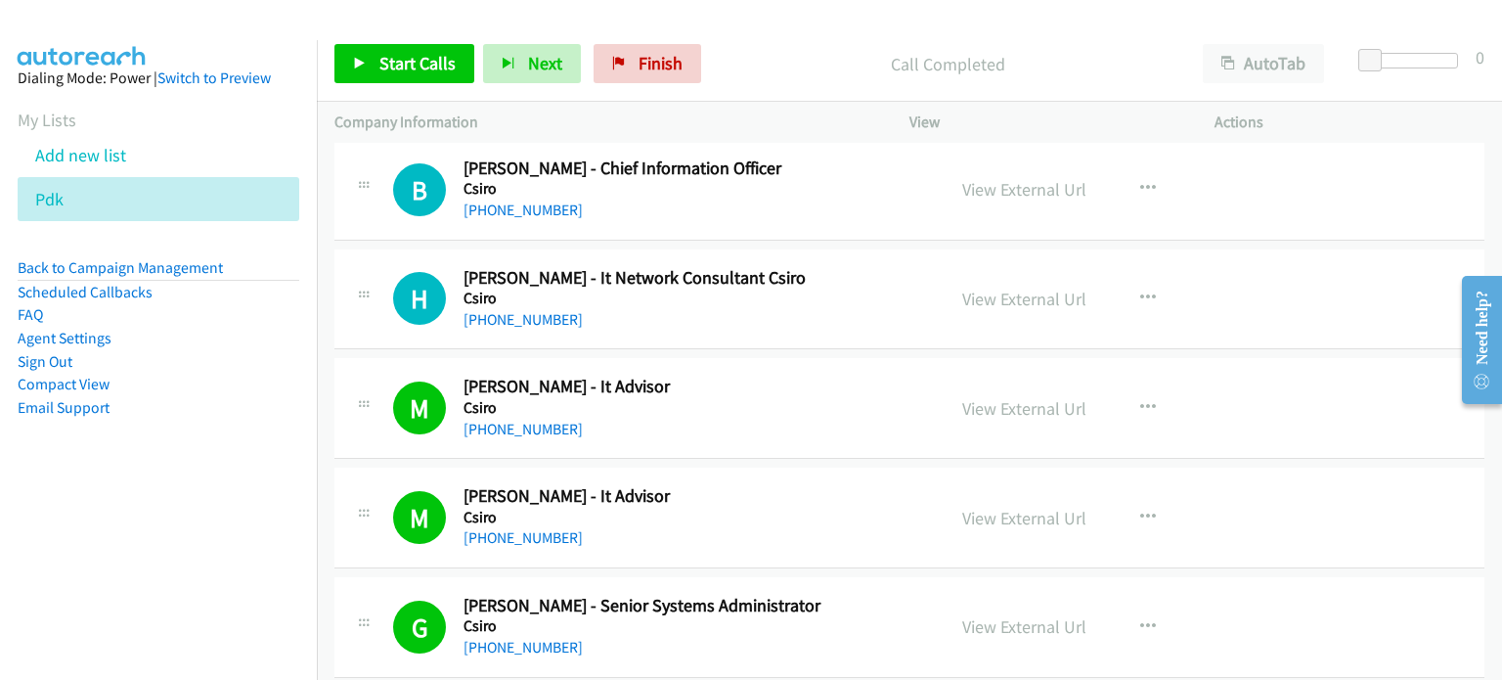
click at [1205, 267] on div "View External Url View External Url Schedule/Manage Callback Start Calls Here R…" at bounding box center [1106, 299] width 323 height 65
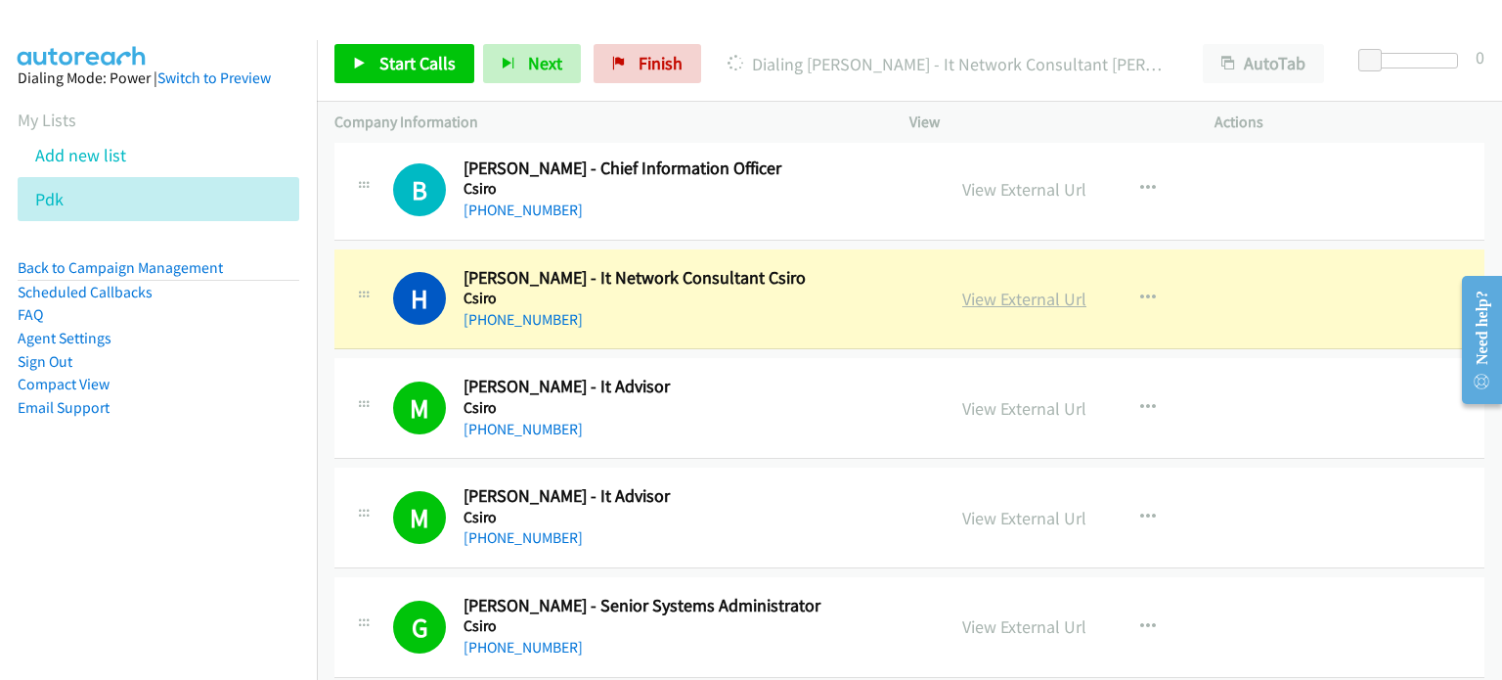
click at [1029, 287] on link "View External Url" at bounding box center [1024, 298] width 124 height 22
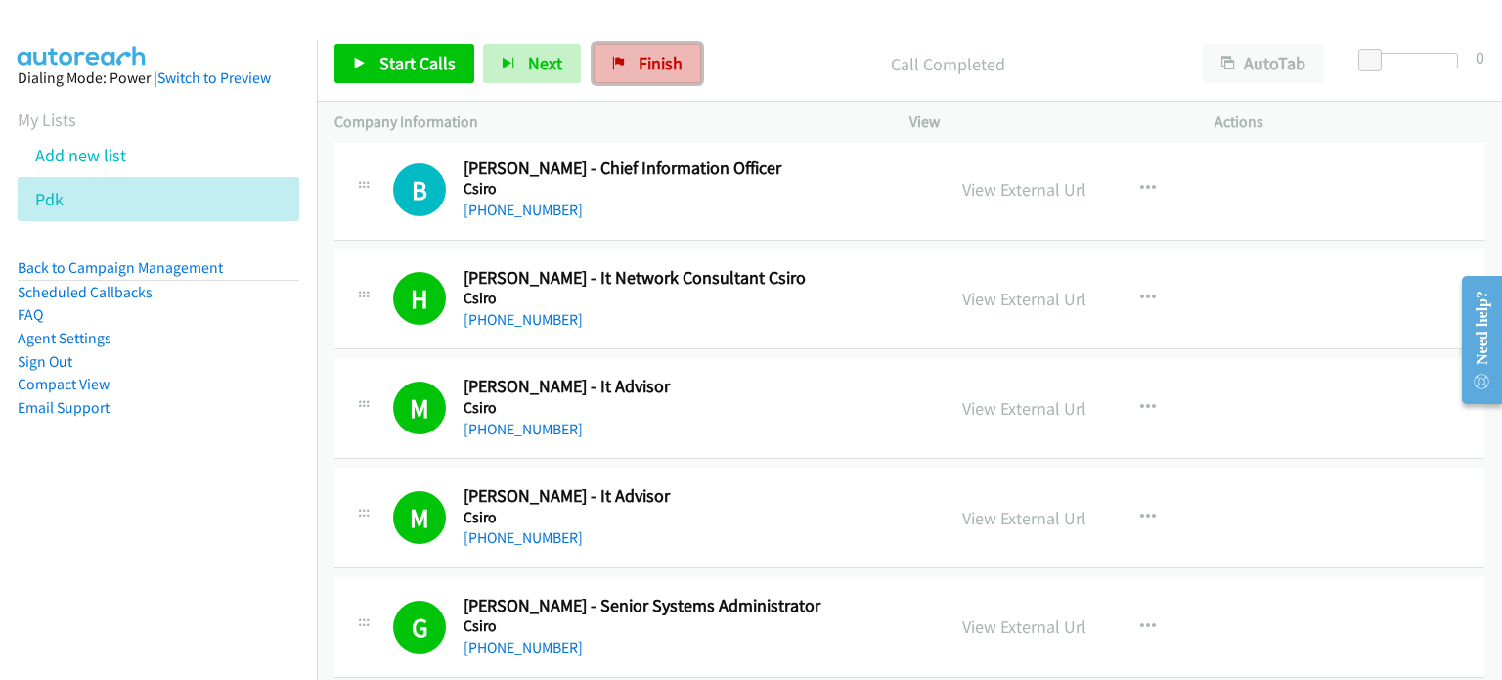
click at [628, 71] on link "Finish" at bounding box center [648, 63] width 108 height 39
